Goal: Find specific page/section: Find specific page/section

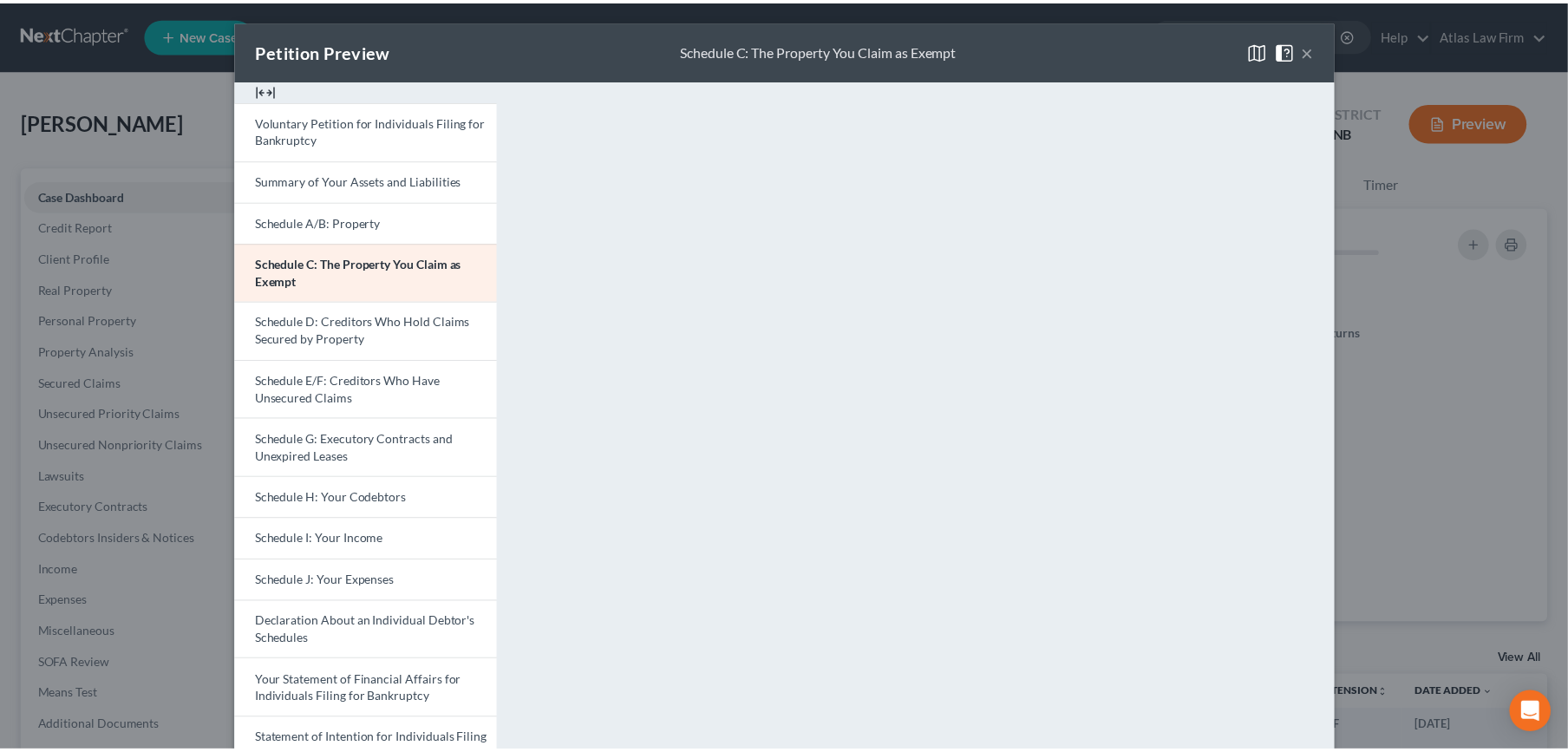
scroll to position [1302, 0]
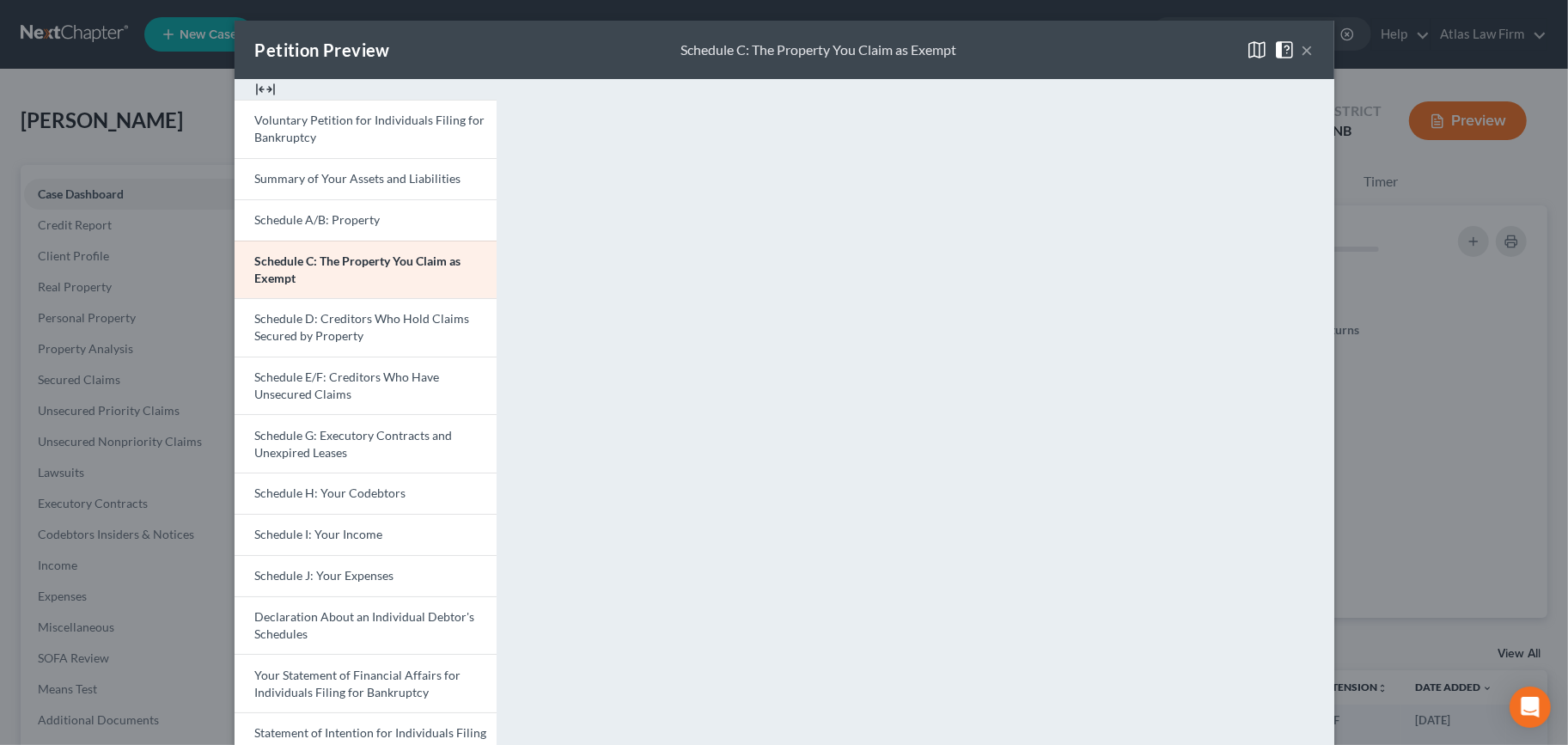
click at [1302, 51] on button "×" at bounding box center [1307, 50] width 12 height 21
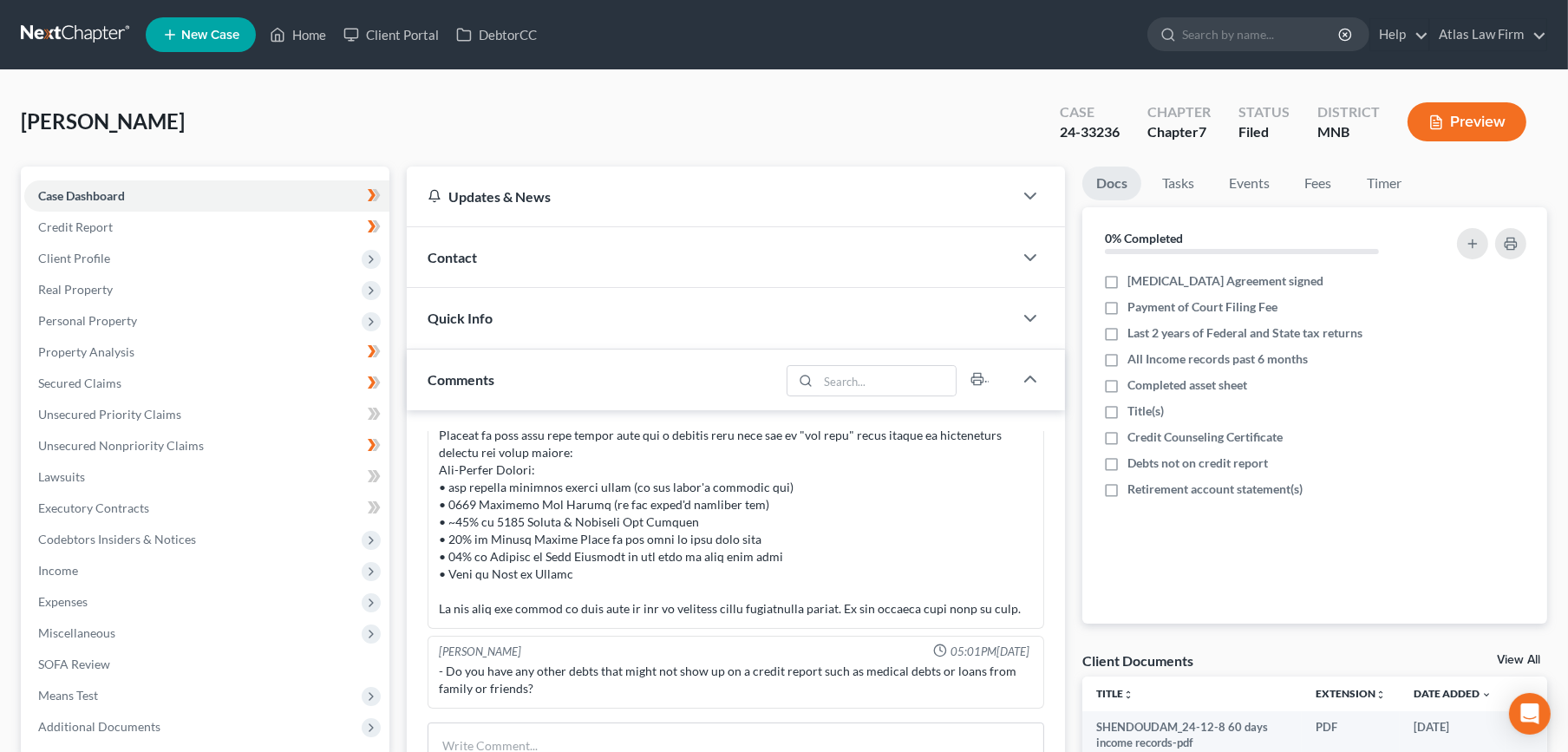
click at [64, 35] on link at bounding box center [76, 34] width 111 height 31
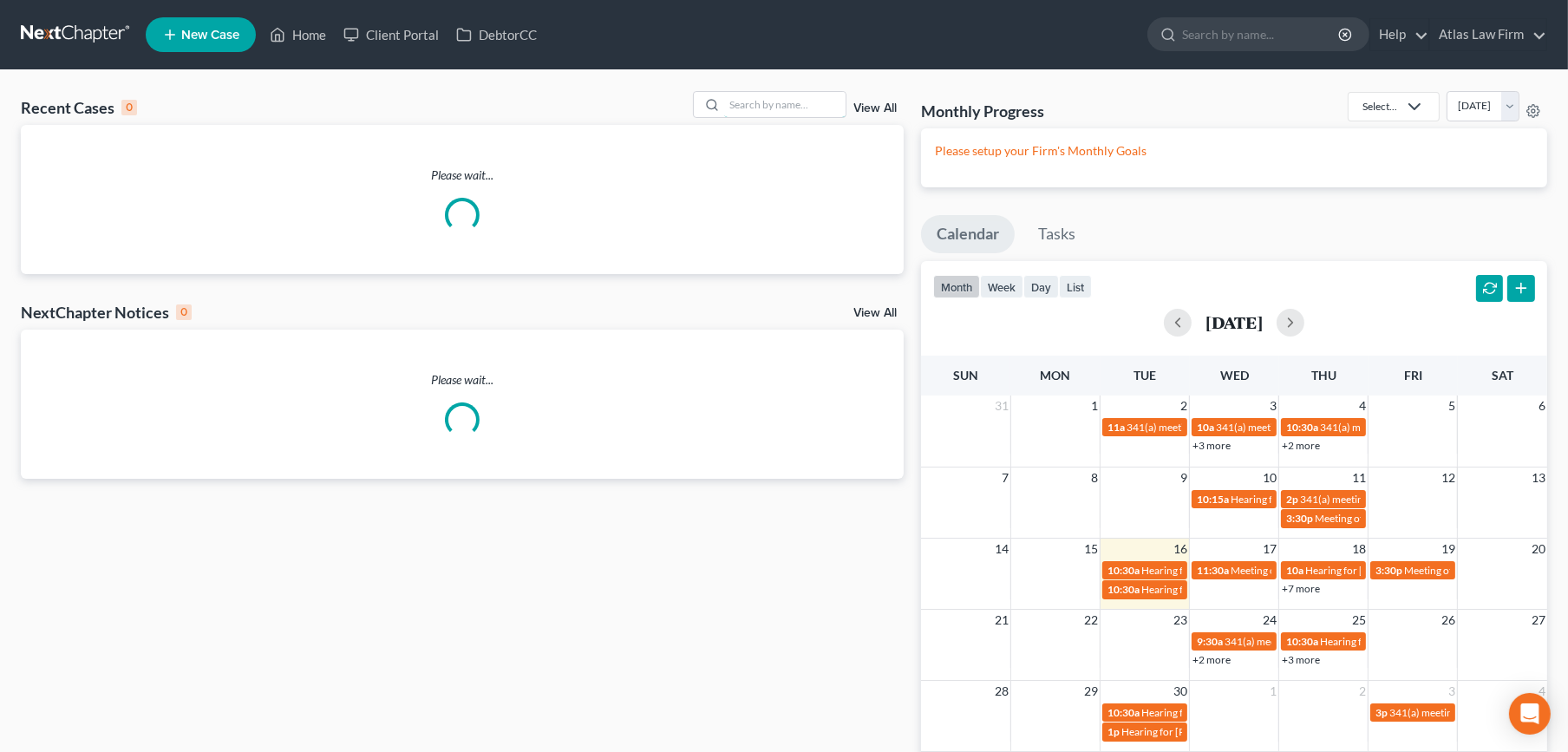
click at [773, 112] on input "search" at bounding box center [784, 104] width 121 height 25
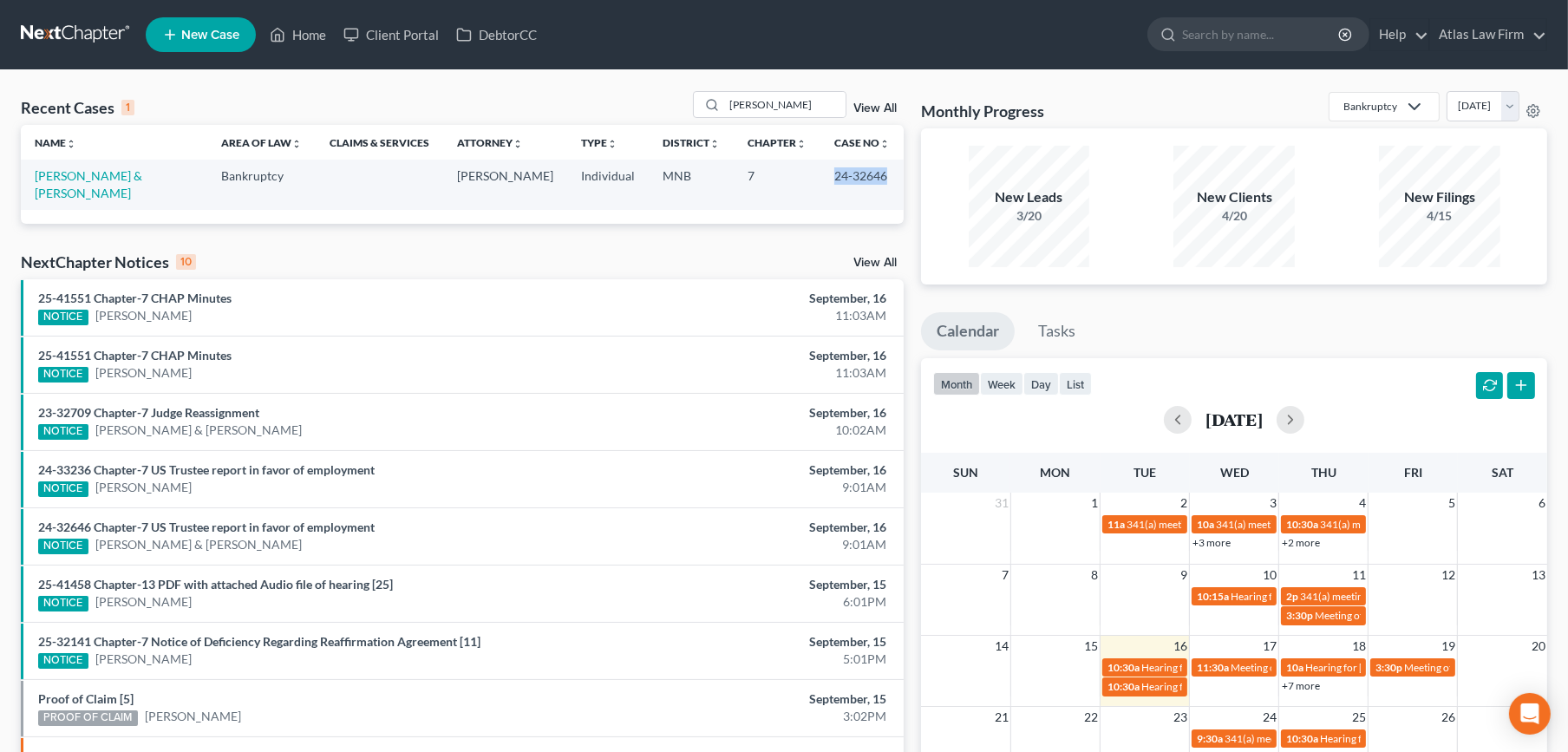
drag, startPoint x: 891, startPoint y: 182, endPoint x: 834, endPoint y: 190, distance: 57.6
click at [834, 190] on td "24-32646" at bounding box center [861, 184] width 83 height 50
copy td "24-32646"
drag, startPoint x: 787, startPoint y: 106, endPoint x: 702, endPoint y: 111, distance: 85.1
click at [702, 111] on div "purtell" at bounding box center [770, 105] width 154 height 27
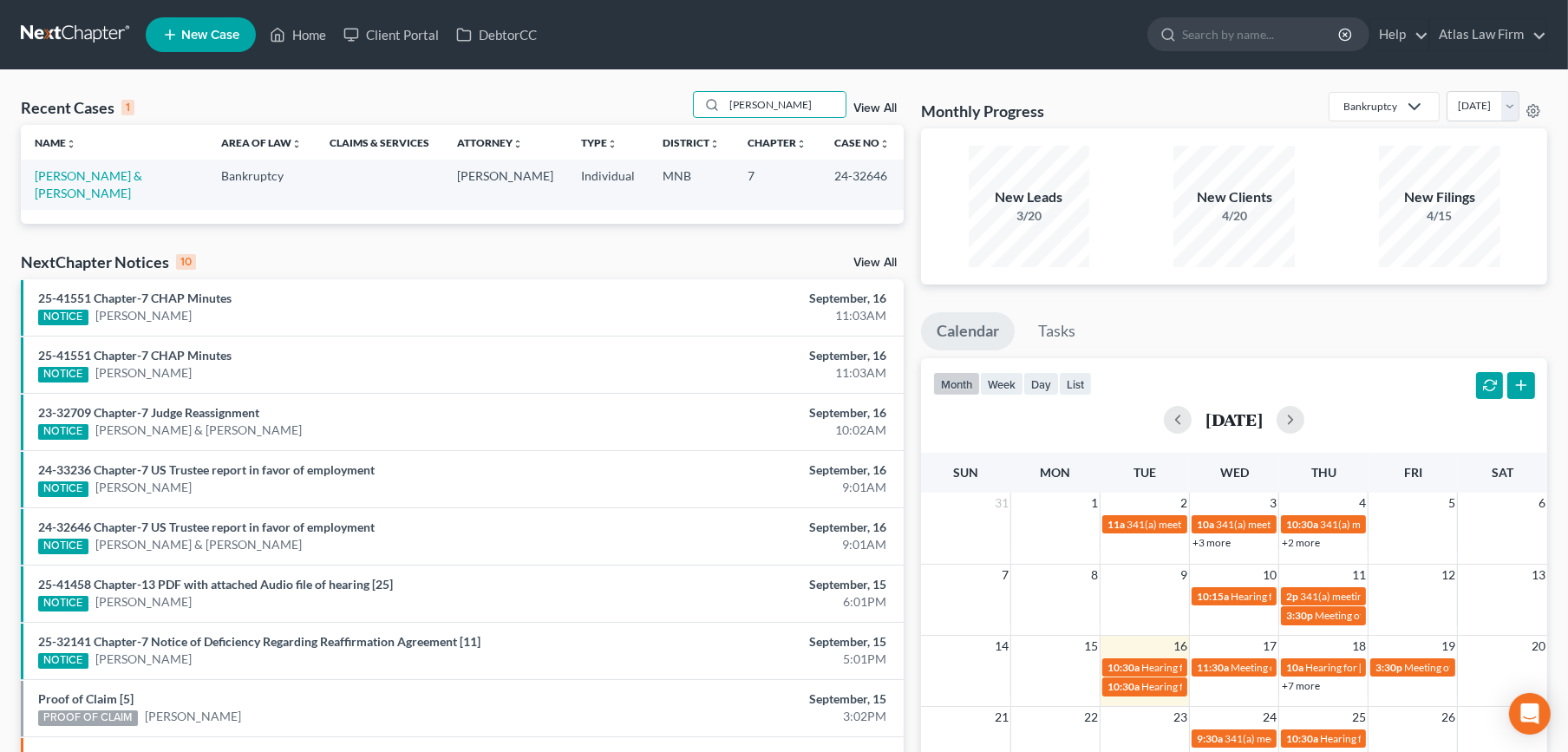
click at [813, 79] on div "Recent Cases 1 purtell View All Name unfold_more expand_more expand_less Area o…" at bounding box center [784, 520] width 1568 height 901
drag, startPoint x: 787, startPoint y: 108, endPoint x: 714, endPoint y: 103, distance: 73.2
click at [714, 103] on div "purtell" at bounding box center [770, 105] width 154 height 27
drag, startPoint x: 811, startPoint y: 103, endPoint x: 693, endPoint y: 121, distance: 119.4
click at [699, 118] on div "purtell" at bounding box center [770, 105] width 154 height 27
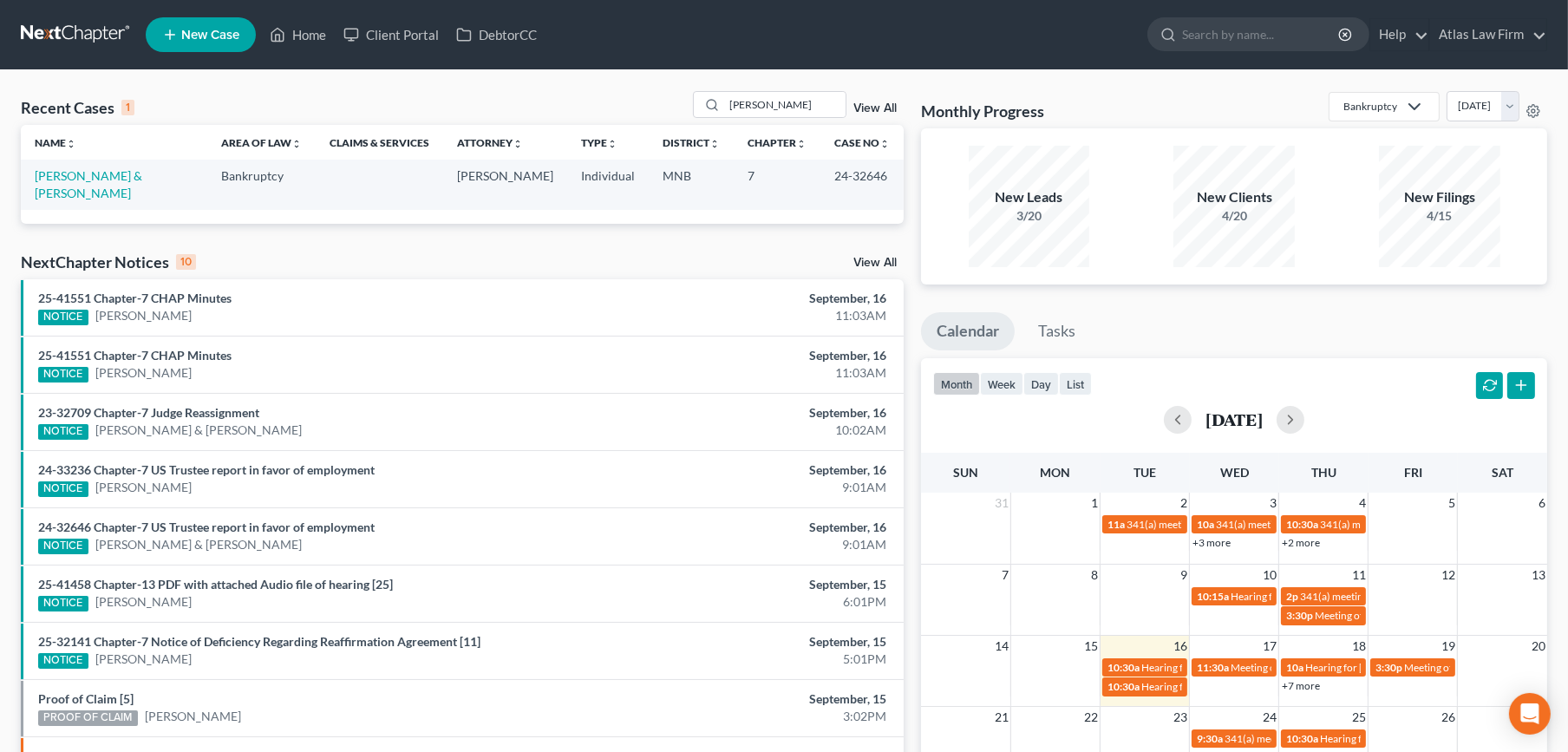
click at [700, 88] on div "Recent Cases 1 purtell View All Name unfold_more expand_more expand_less Area o…" at bounding box center [784, 520] width 1568 height 901
click at [782, 103] on input "purtell" at bounding box center [784, 104] width 121 height 25
drag, startPoint x: 782, startPoint y: 103, endPoint x: 727, endPoint y: 96, distance: 55.4
click at [739, 95] on input "purtell" at bounding box center [784, 104] width 121 height 25
paste input "24-32703"
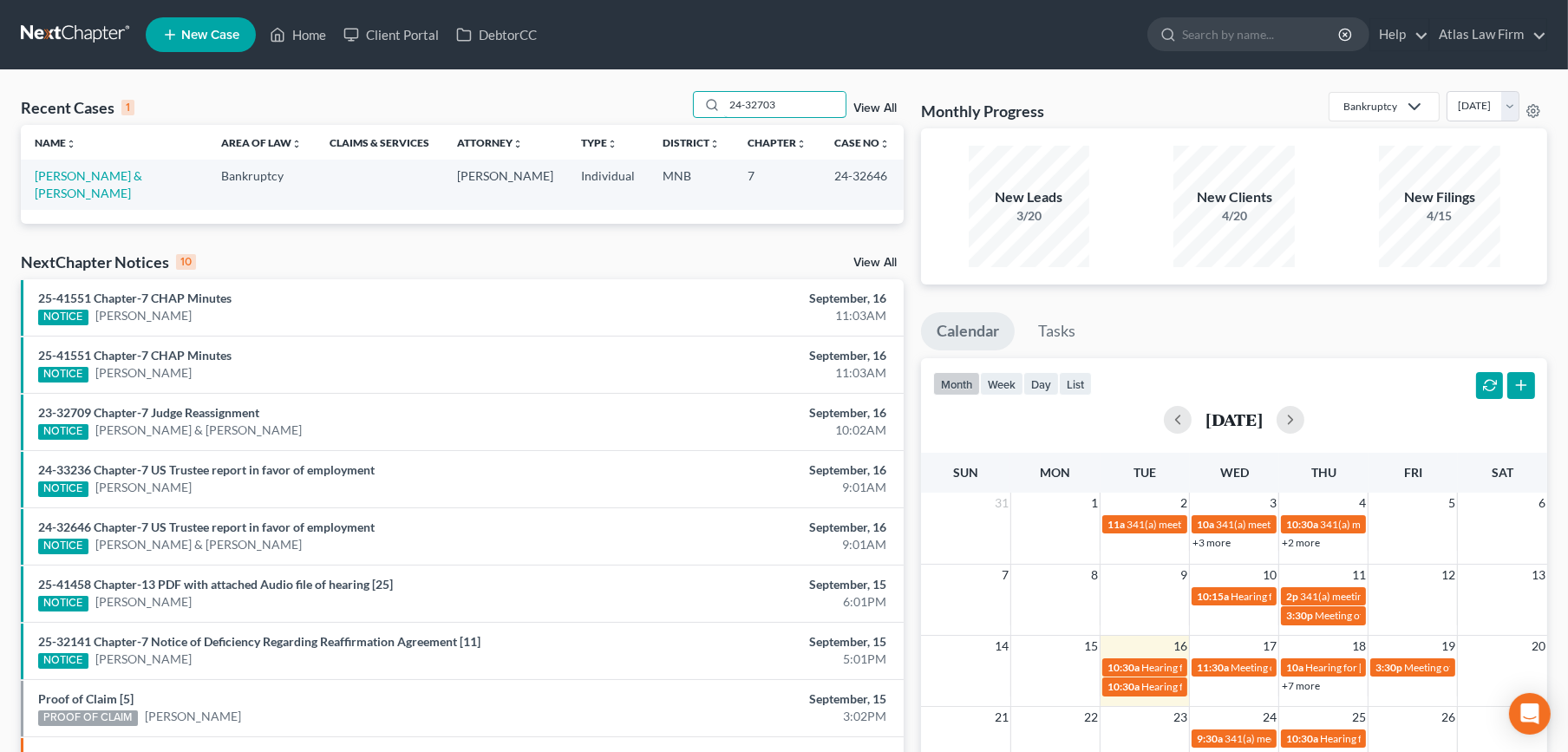
type input "24-32703"
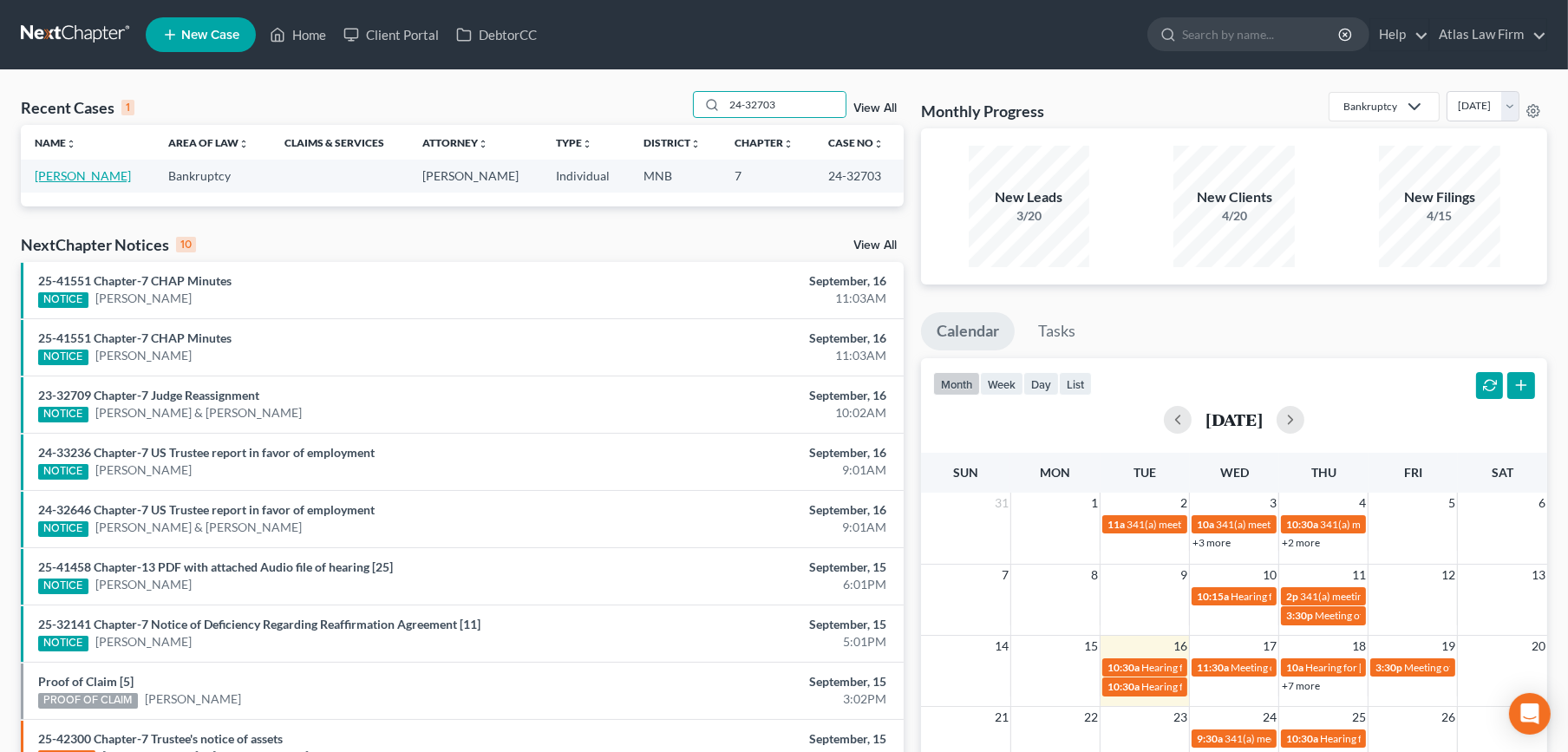
click at [90, 177] on link "[PERSON_NAME]" at bounding box center [82, 175] width 96 height 14
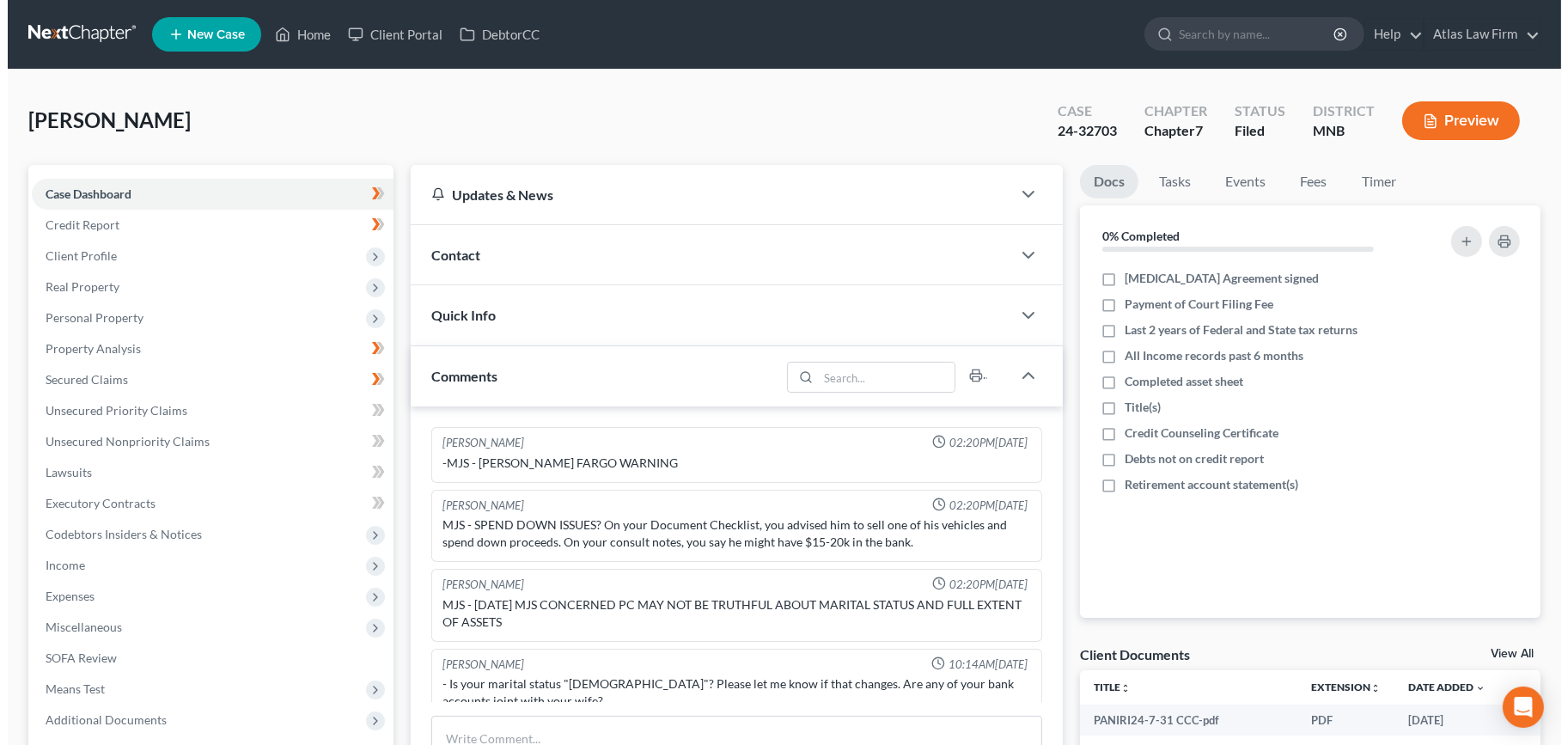
scroll to position [1023, 0]
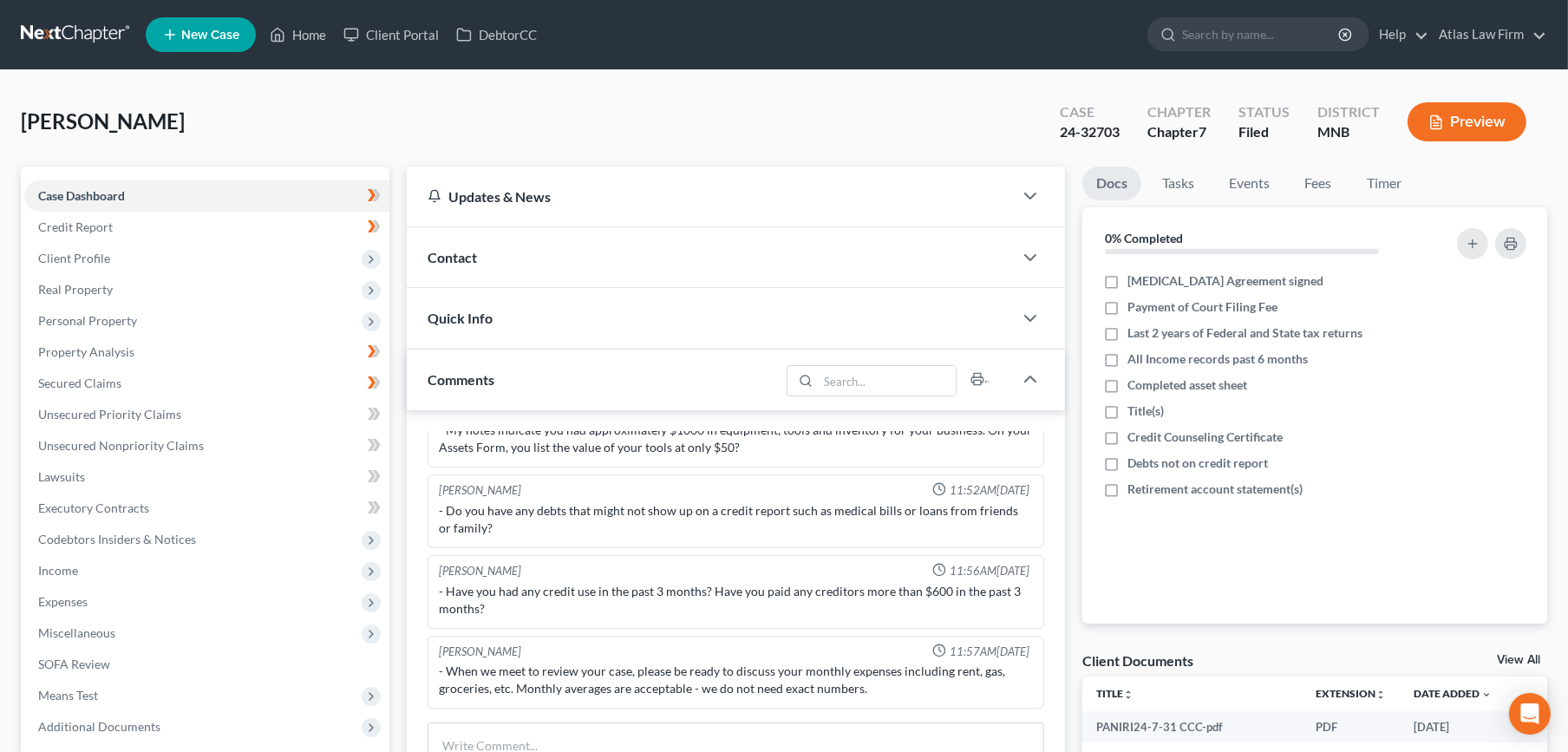
click at [1477, 133] on button "Preview" at bounding box center [1466, 121] width 119 height 39
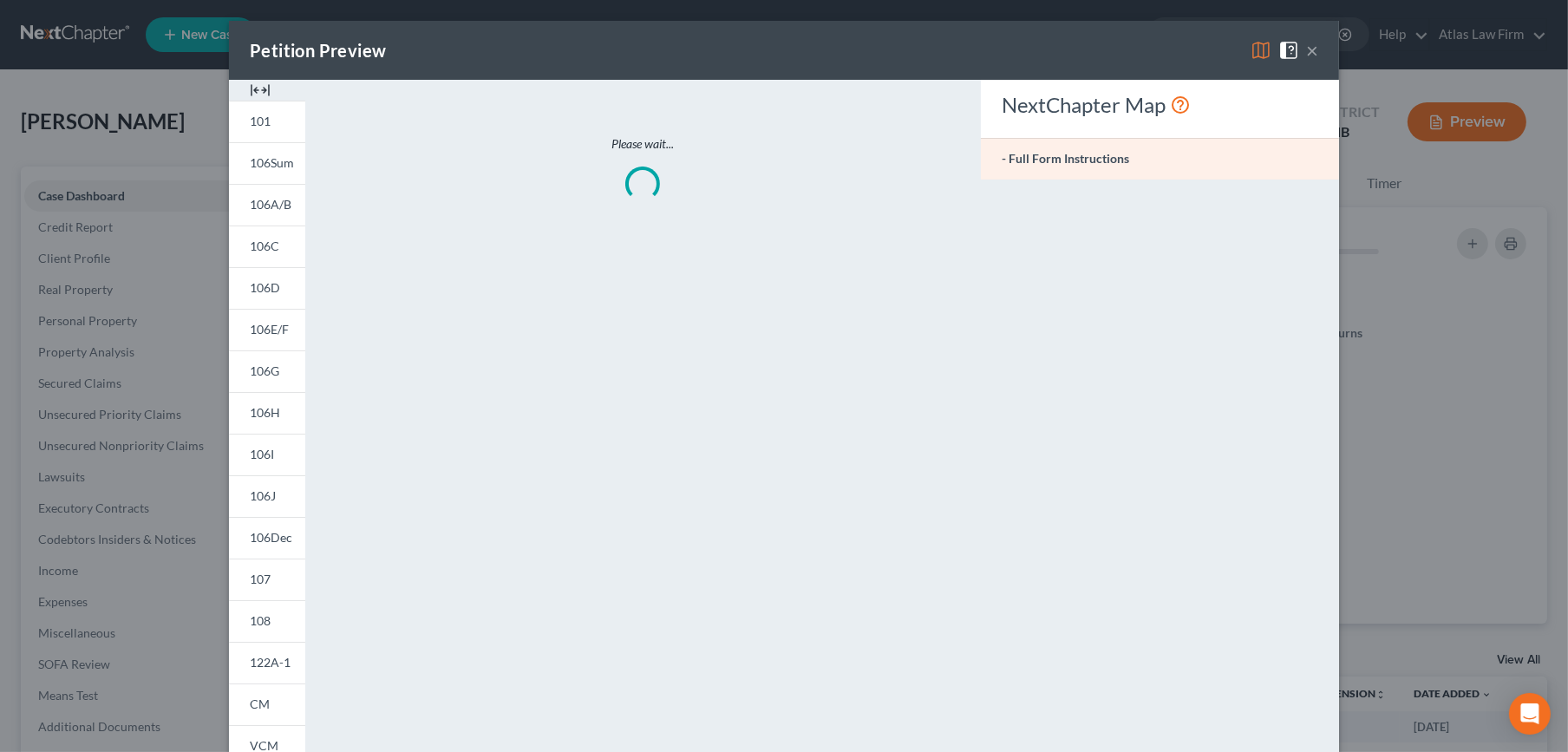
scroll to position [1015, 0]
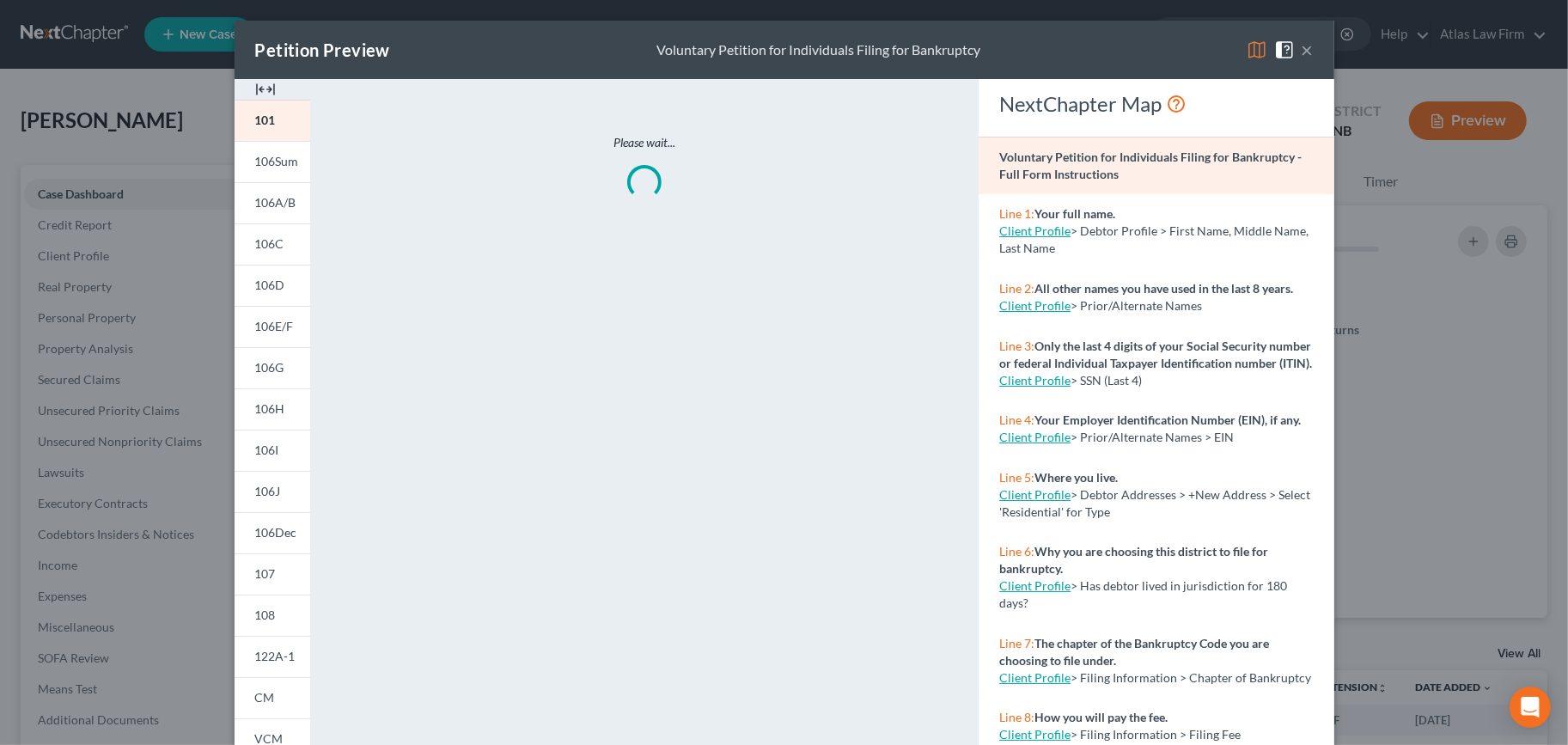
click at [1248, 56] on img at bounding box center [1257, 50] width 21 height 21
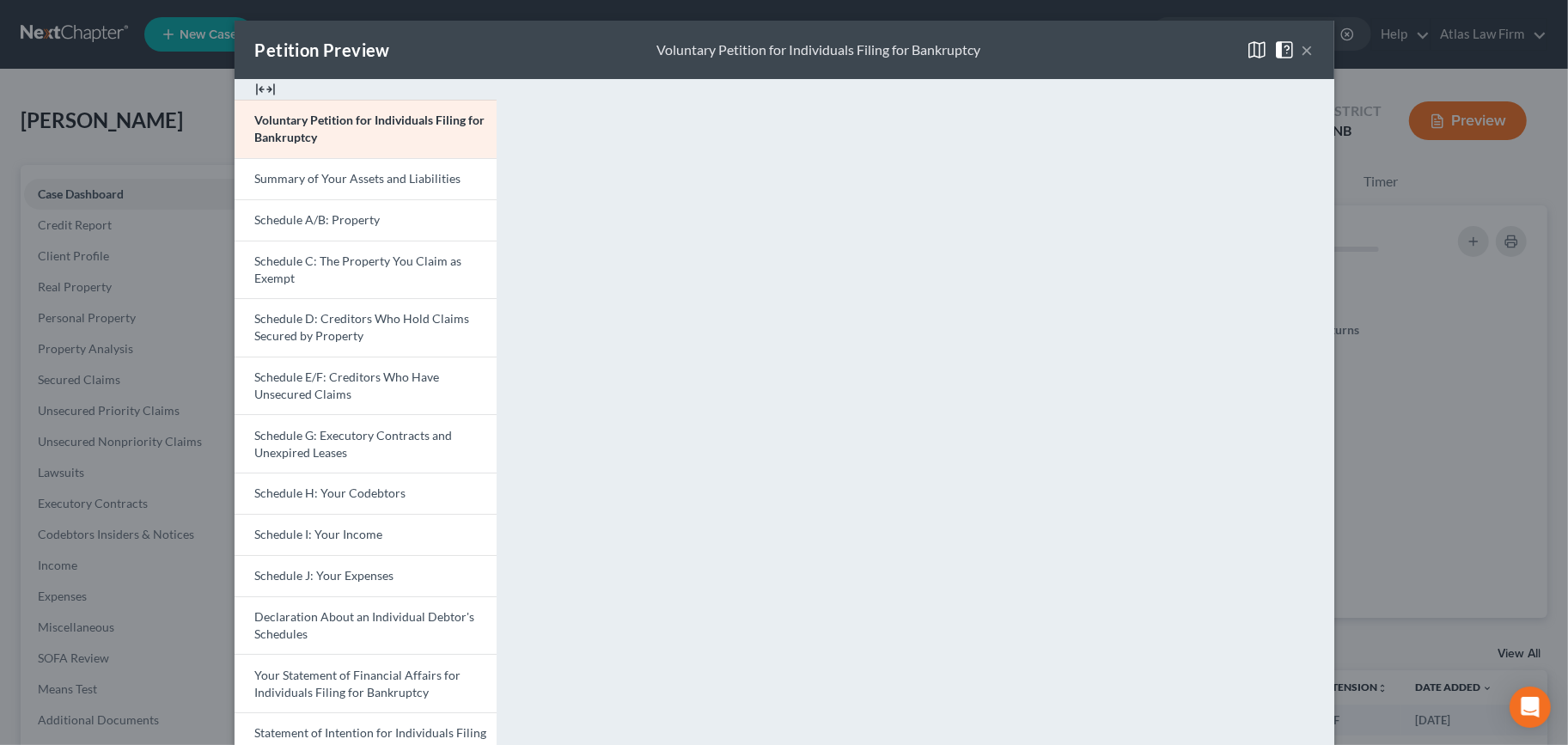
click at [349, 228] on link "Schedule A/B: Property" at bounding box center [365, 220] width 262 height 42
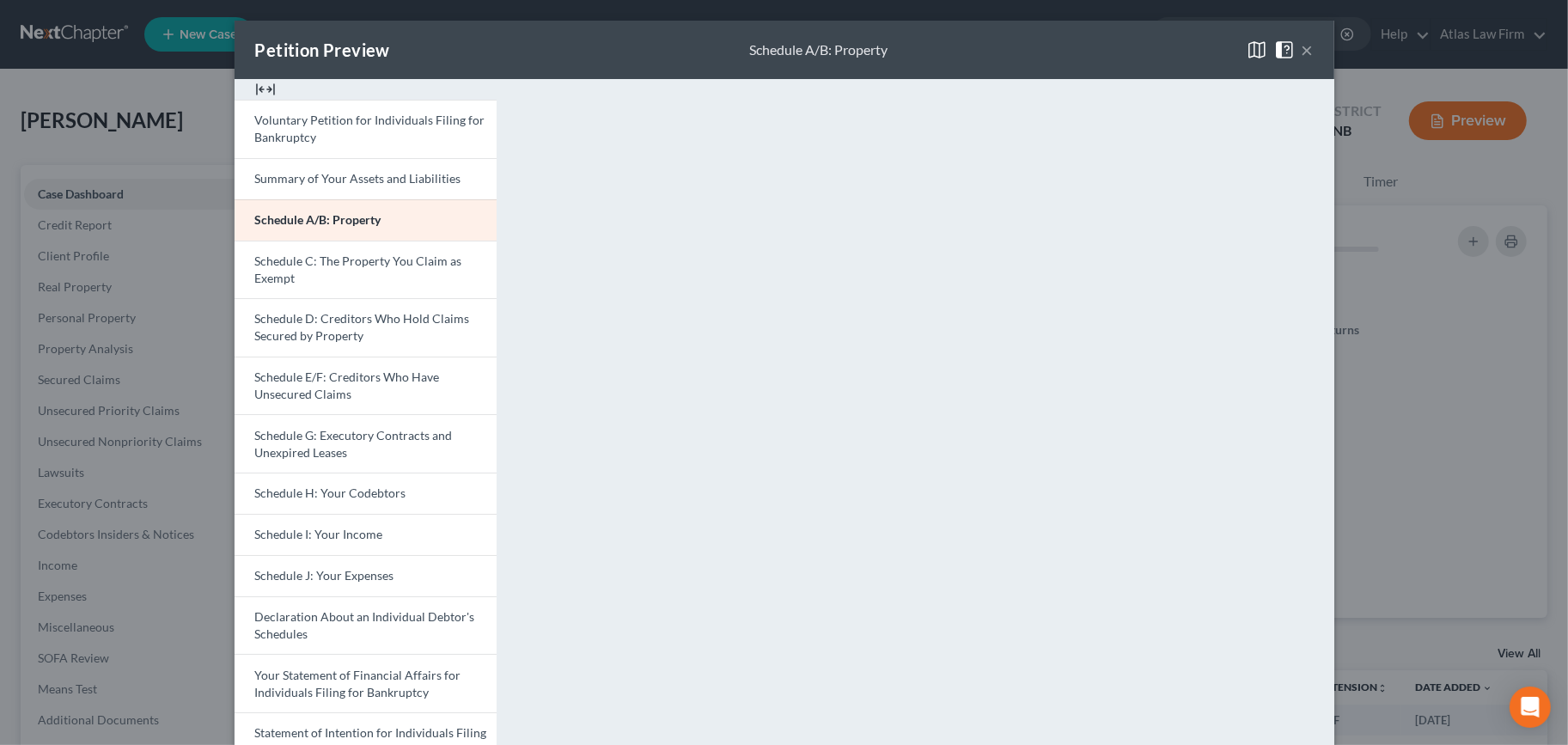
click at [1302, 42] on button "×" at bounding box center [1307, 50] width 12 height 21
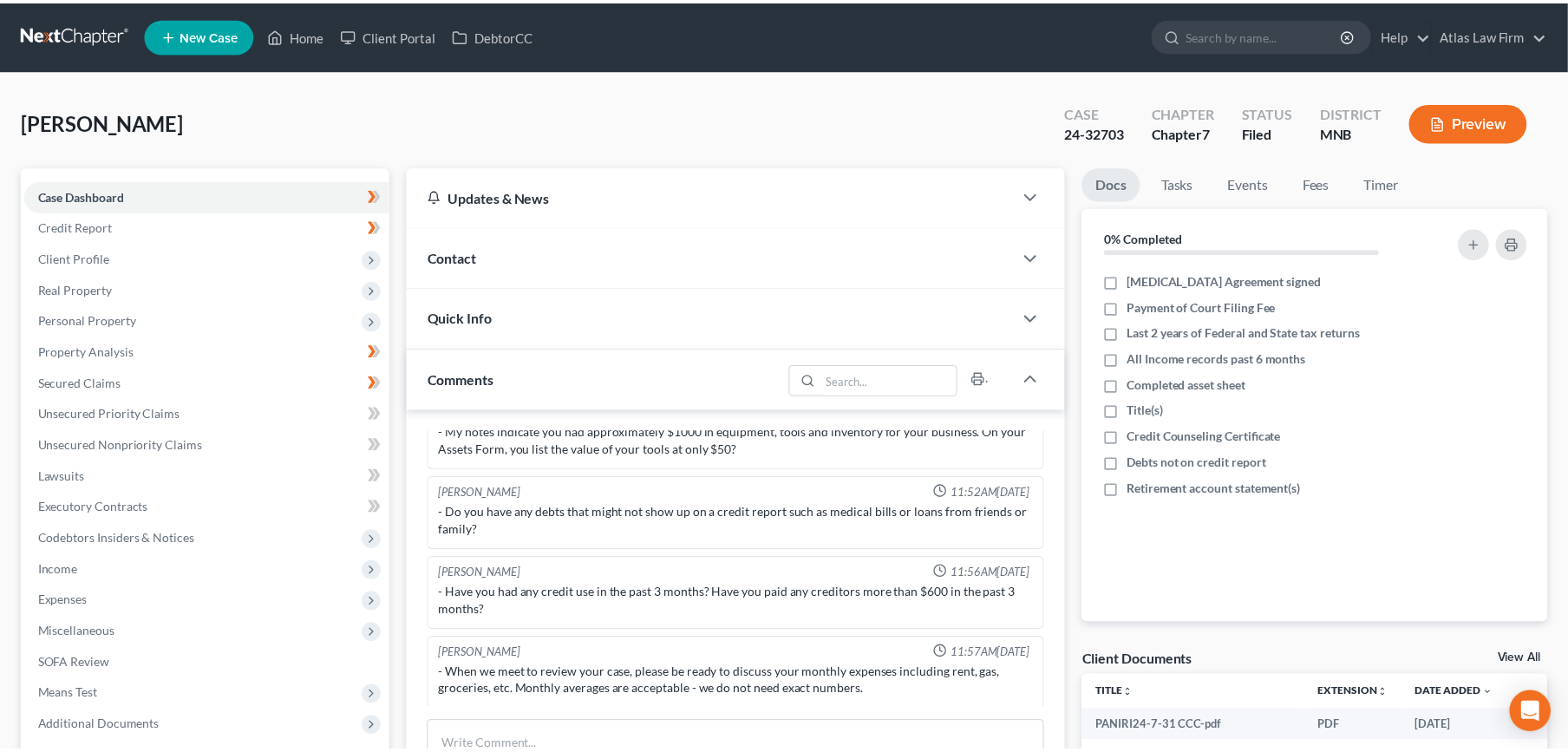
scroll to position [1032, 0]
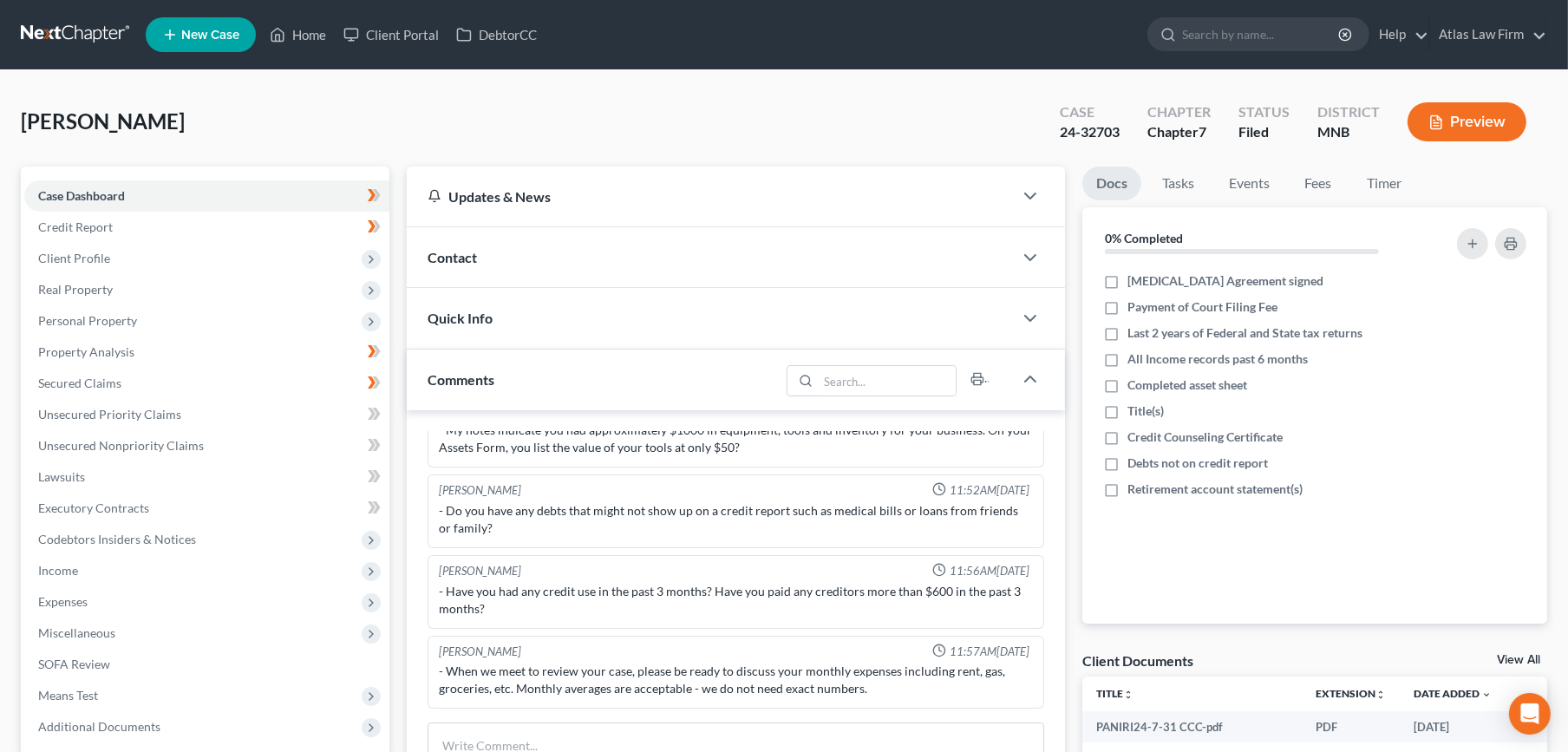
click at [101, 26] on link at bounding box center [76, 34] width 111 height 31
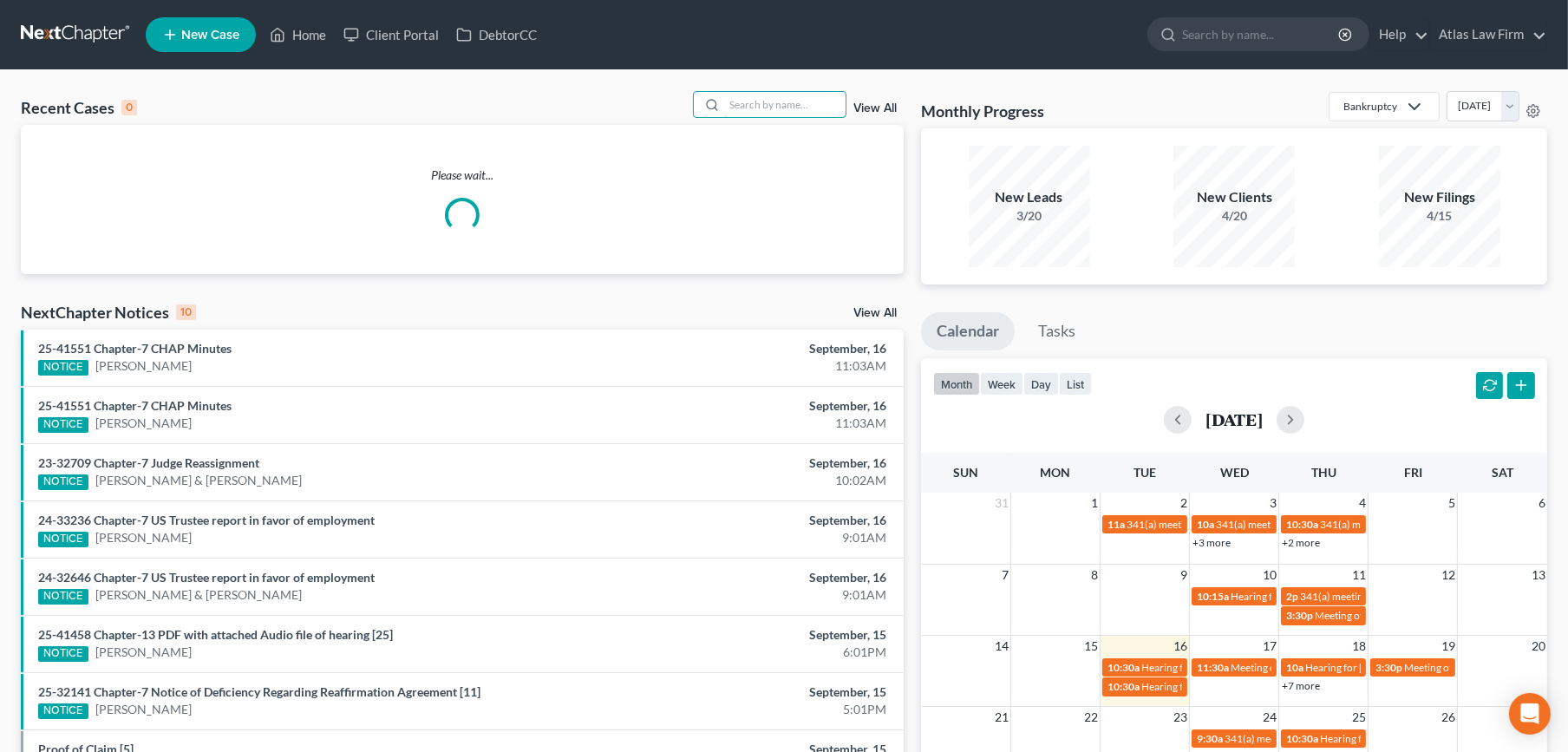
click at [761, 101] on input "search" at bounding box center [784, 104] width 121 height 25
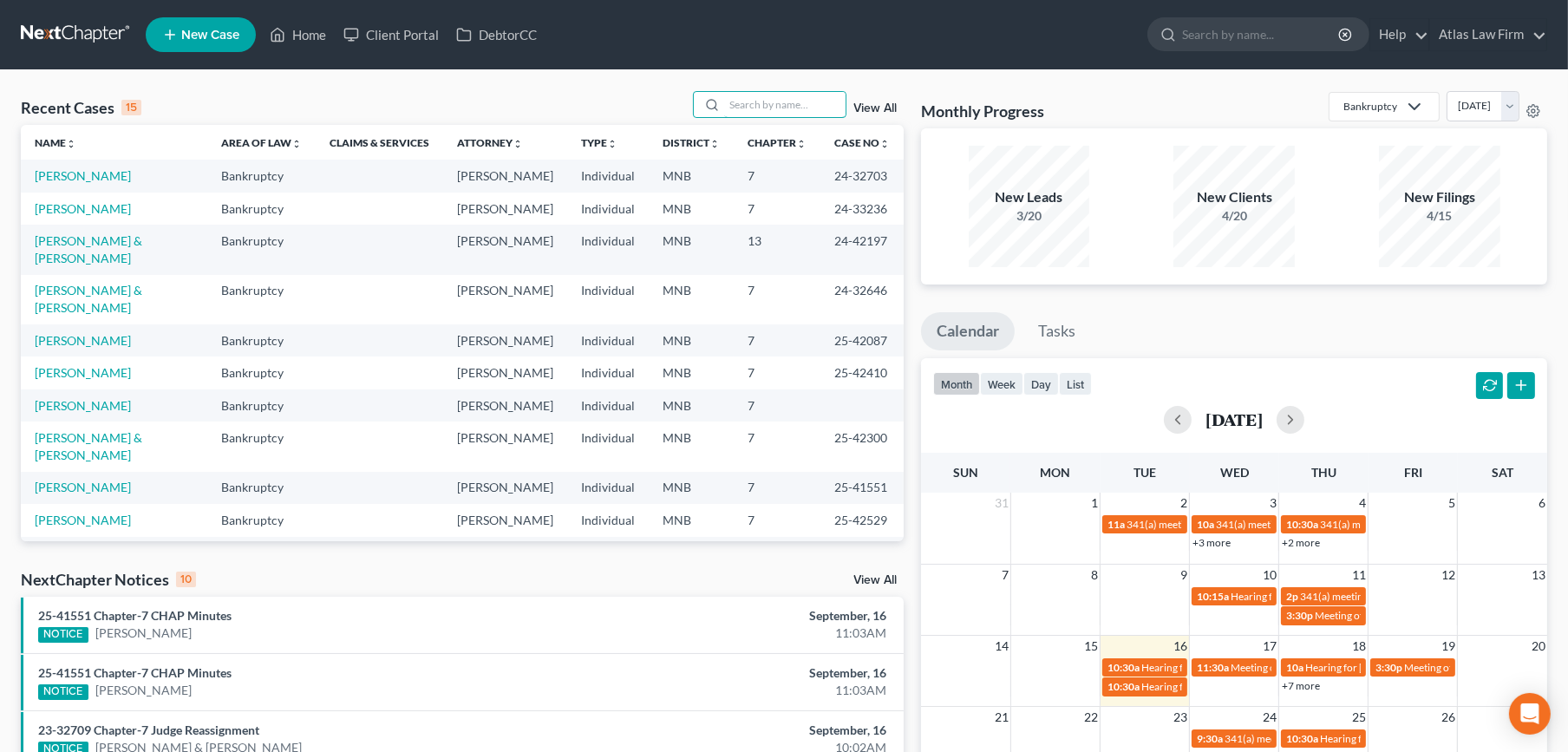
click at [777, 105] on input "search" at bounding box center [784, 104] width 121 height 25
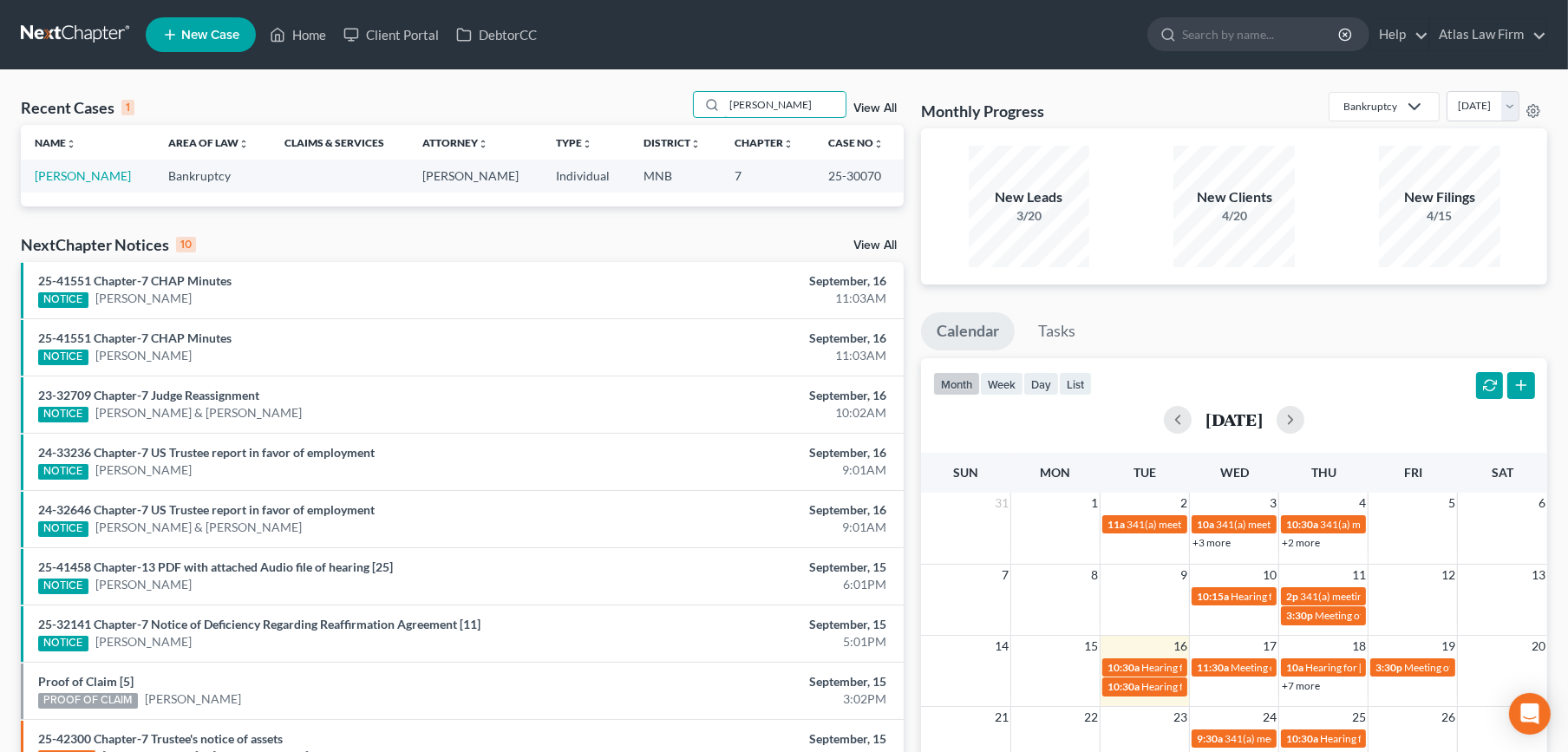
type input "[PERSON_NAME]"
click at [97, 176] on link "[PERSON_NAME]" at bounding box center [82, 175] width 96 height 14
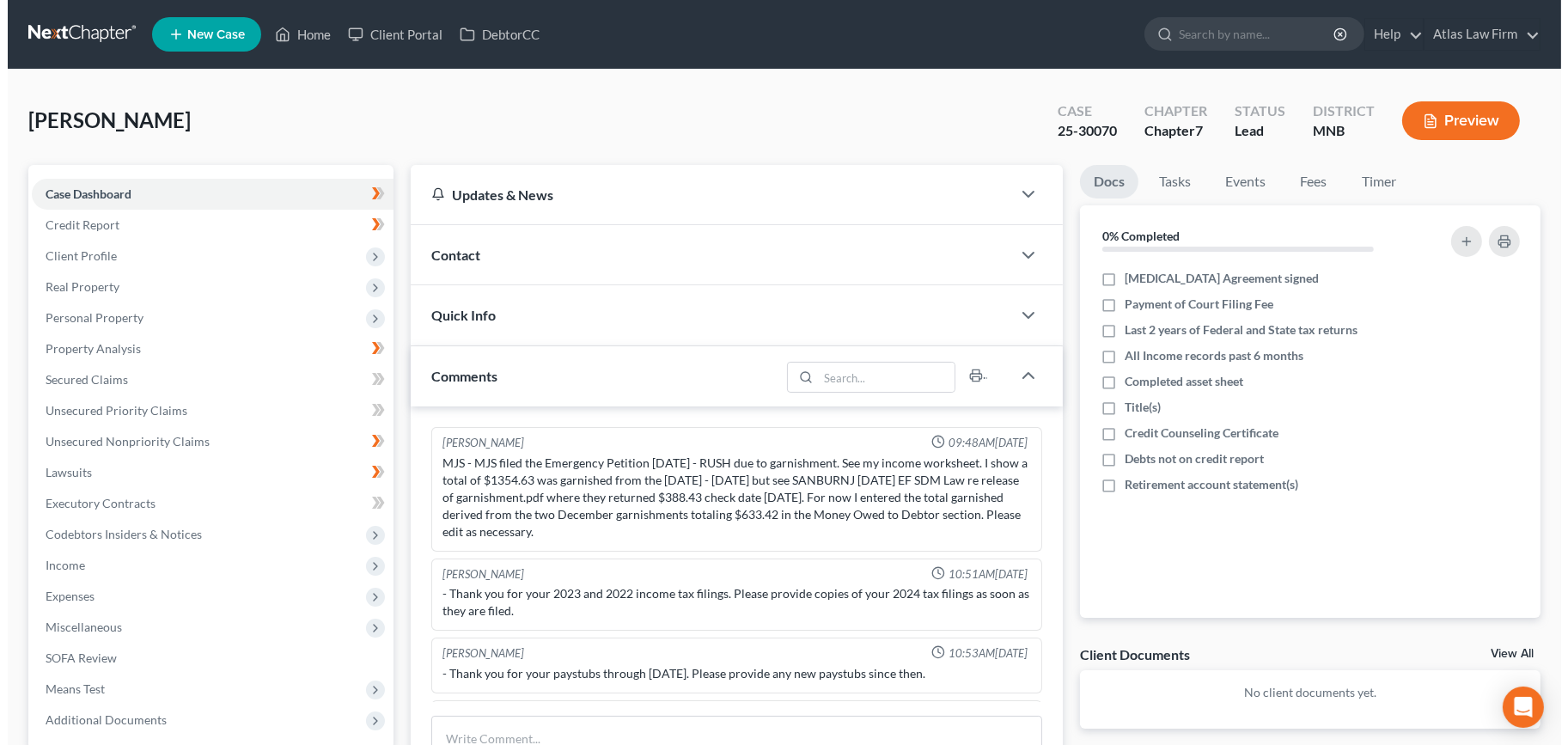
scroll to position [989, 0]
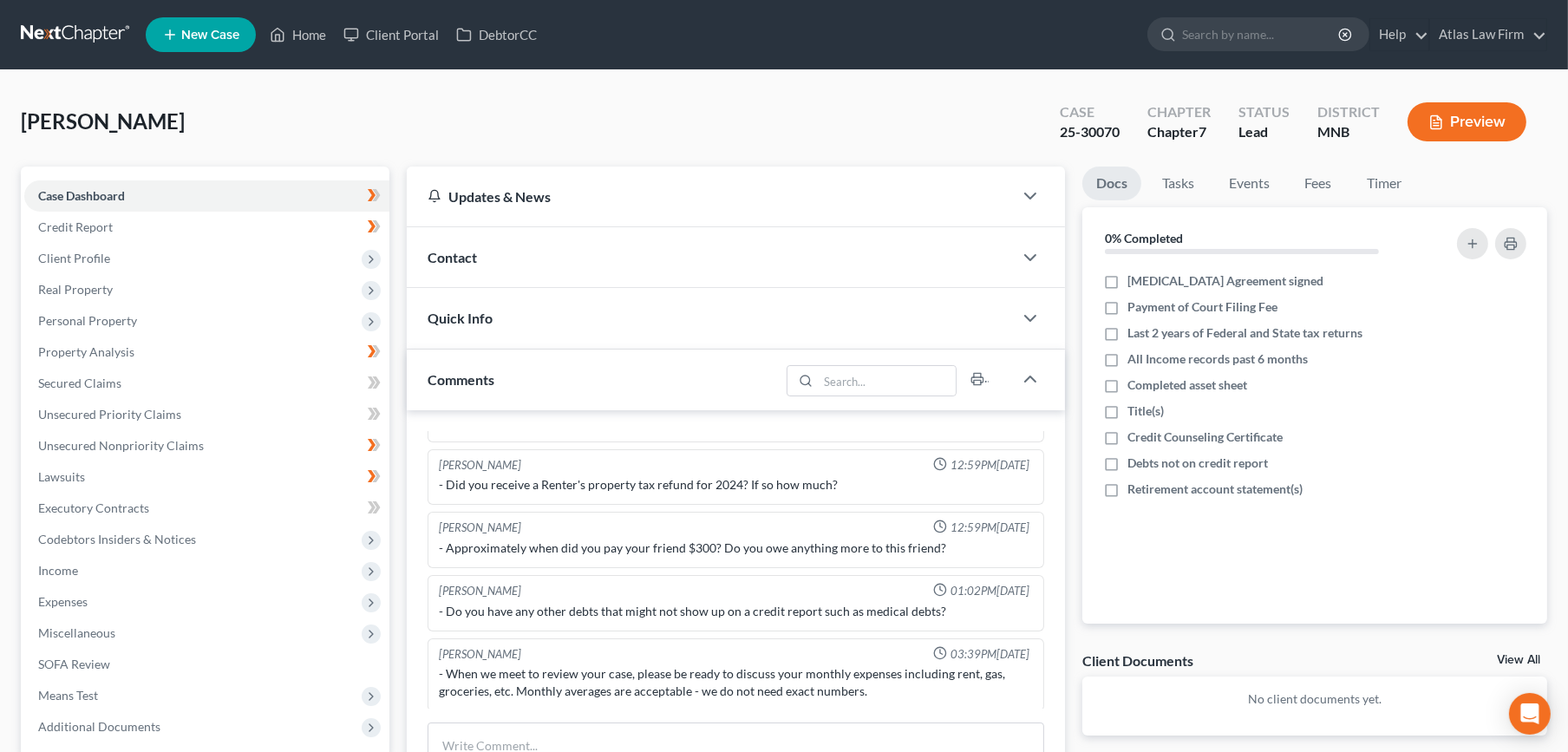
click at [1431, 128] on icon "button" at bounding box center [1436, 123] width 10 height 13
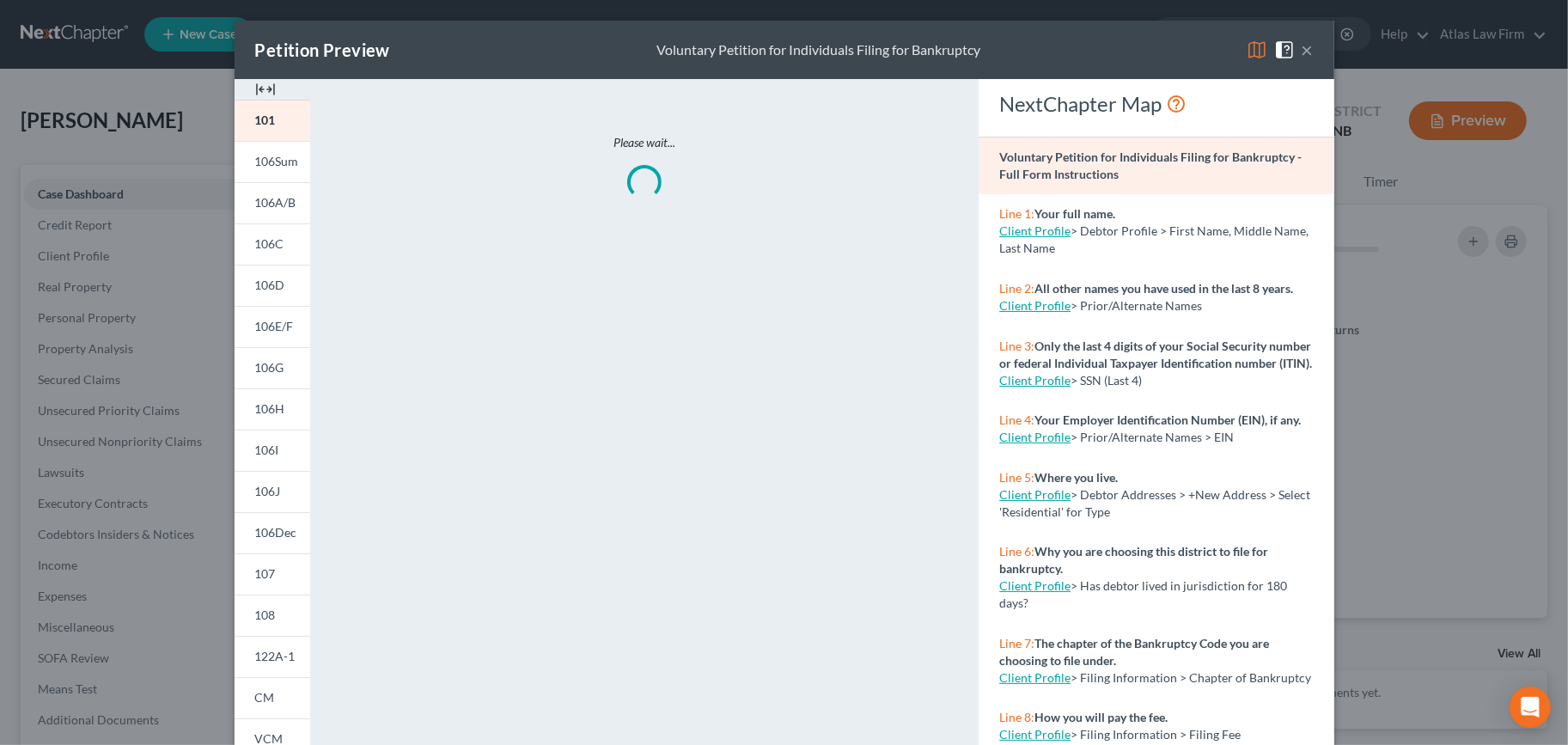
click at [1247, 50] on img at bounding box center [1257, 50] width 21 height 21
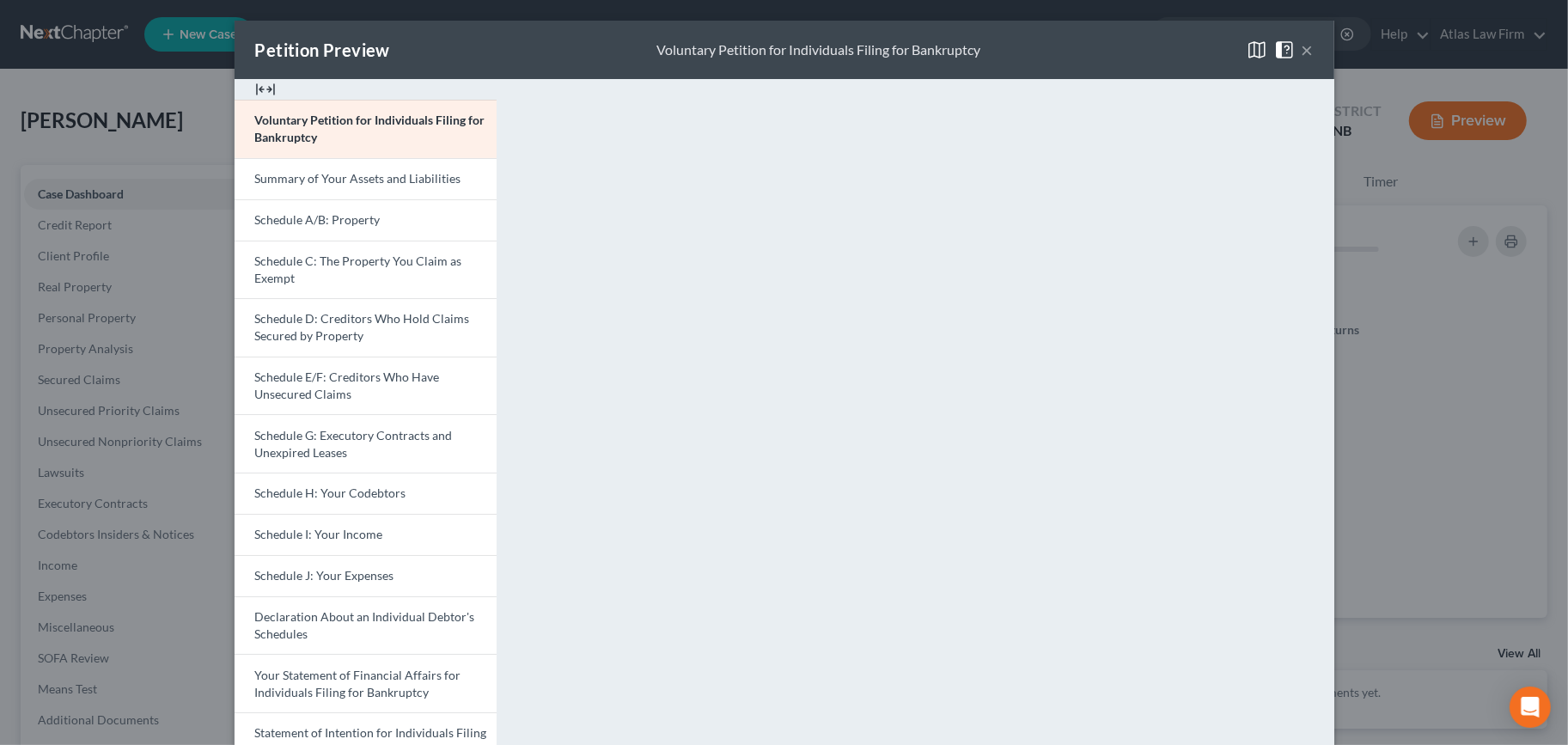
click at [361, 216] on span "Schedule A/B: Property" at bounding box center [317, 219] width 126 height 14
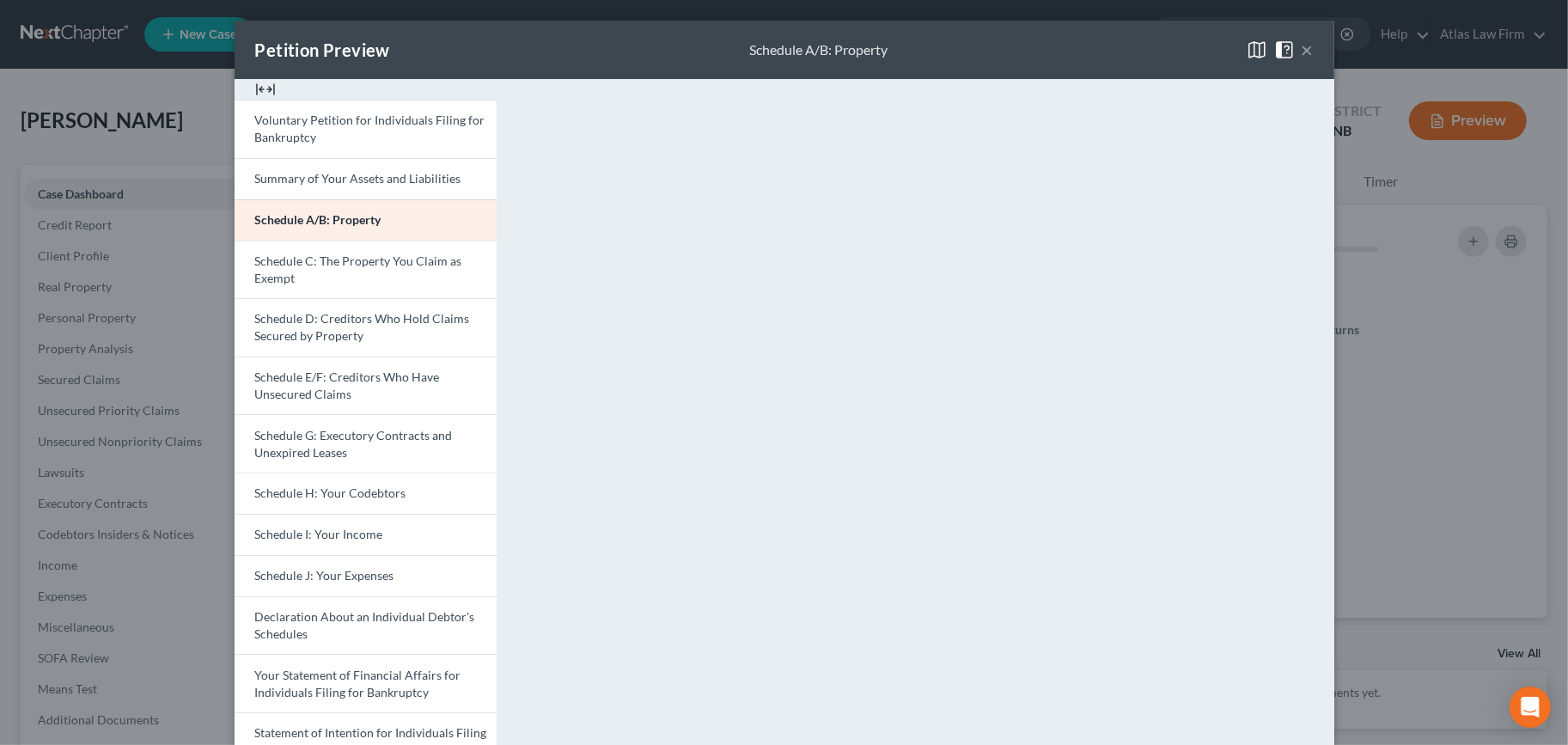
click at [312, 321] on span "Schedule D: Creditors Who Hold Claims Secured by Property" at bounding box center [362, 327] width 215 height 32
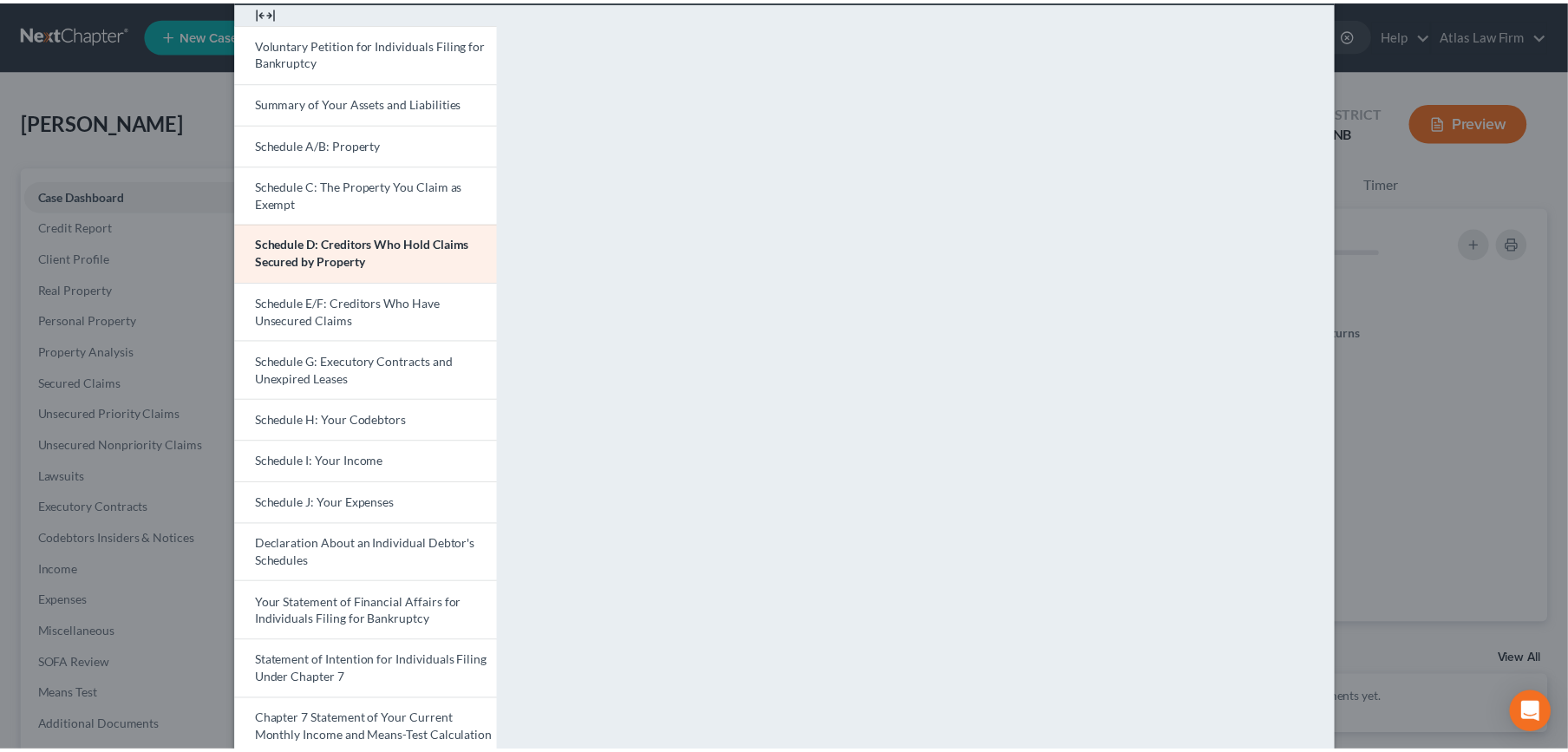
scroll to position [0, 0]
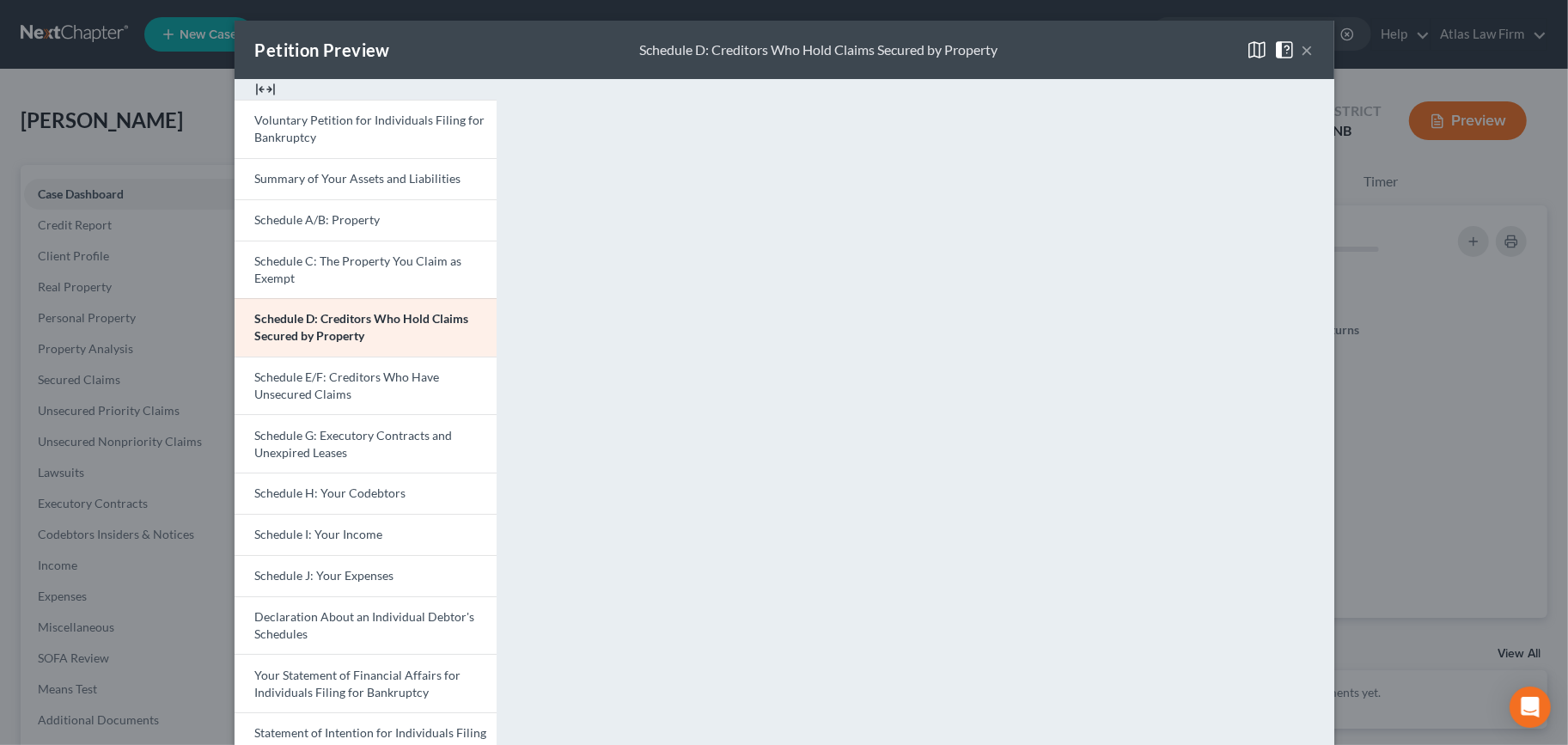
click at [1302, 54] on button "×" at bounding box center [1307, 50] width 12 height 21
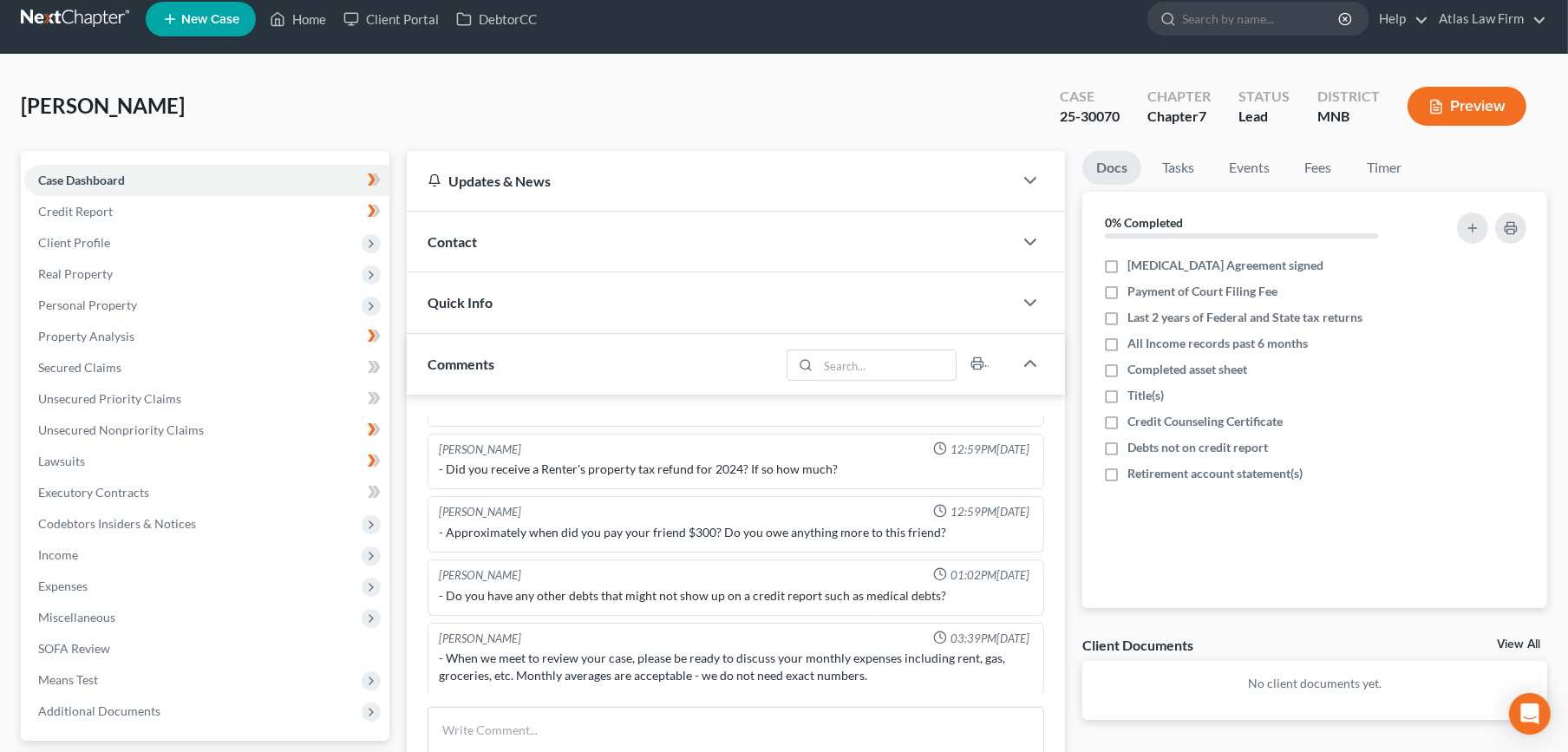
scroll to position [289, 0]
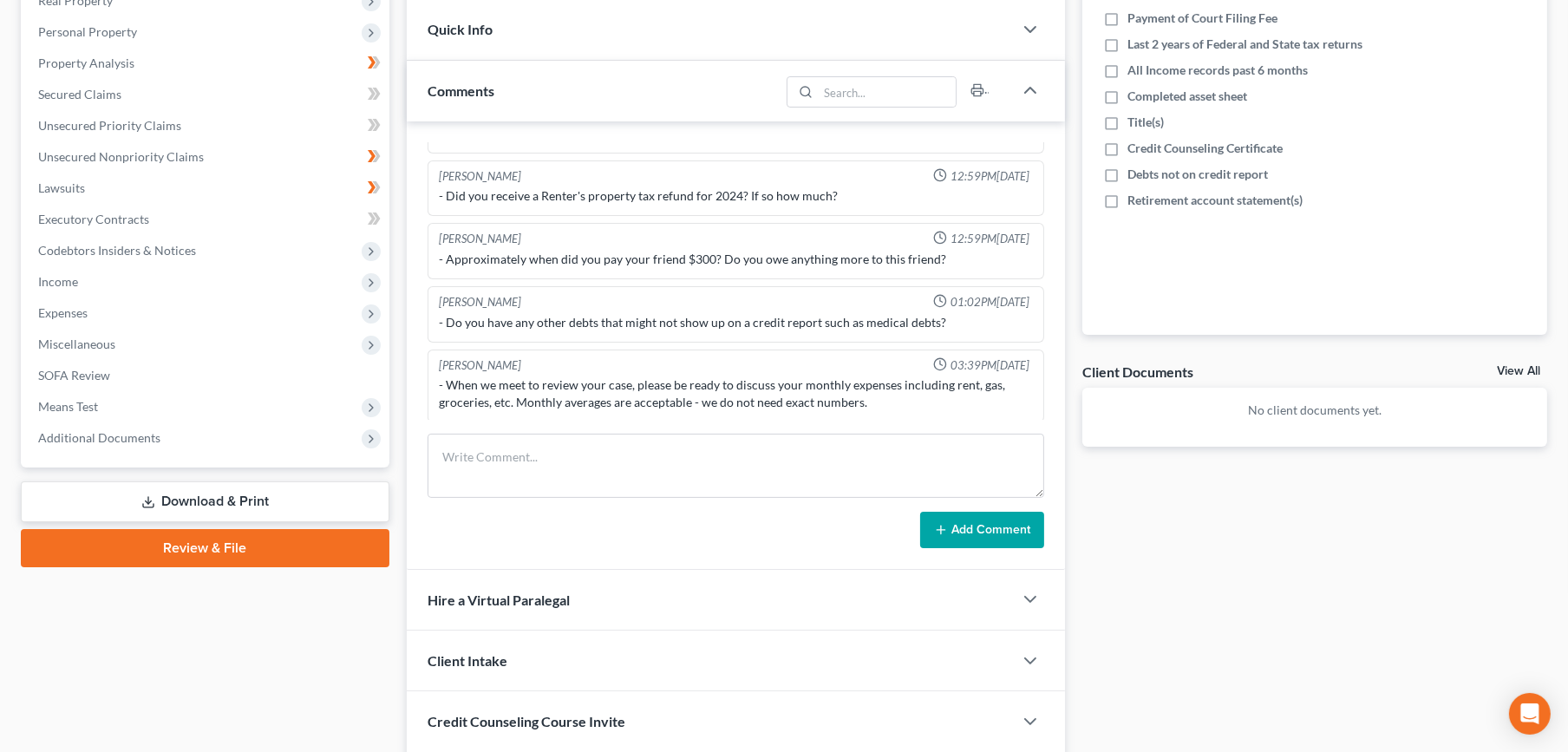
click at [171, 447] on span "Additional Documents" at bounding box center [206, 437] width 365 height 31
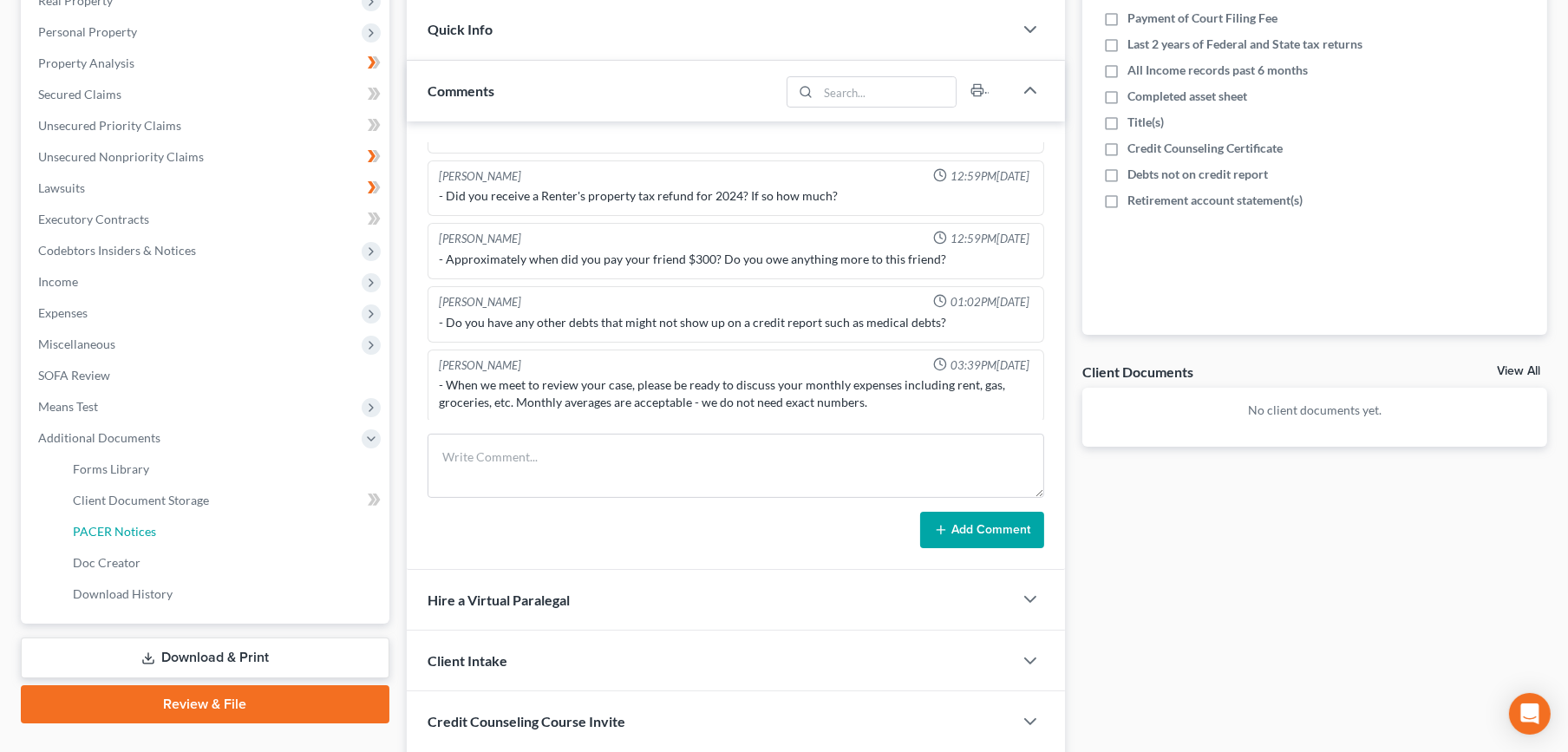
click at [159, 529] on link "PACER Notices" at bounding box center [224, 532] width 331 height 31
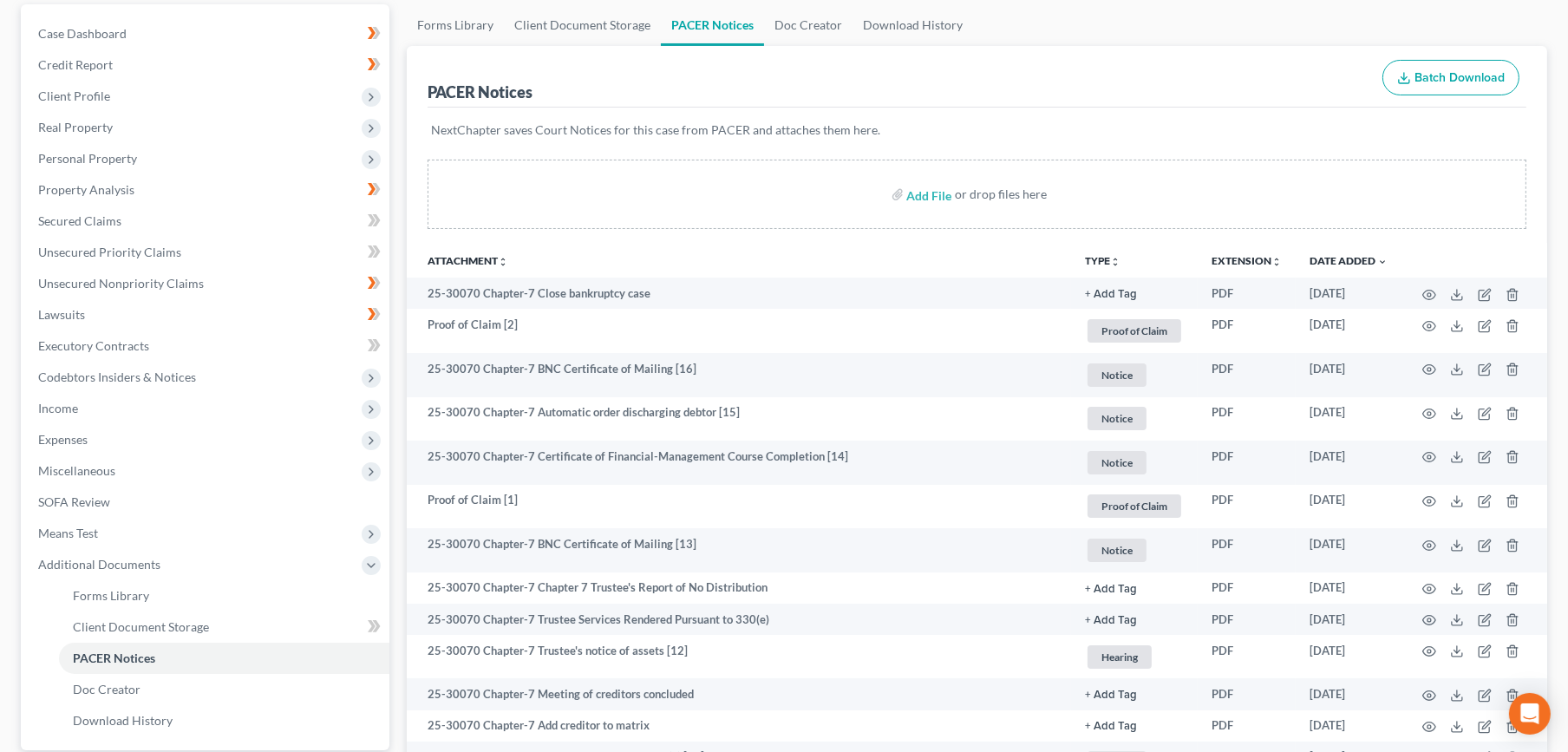
scroll to position [193, 0]
